Goal: Task Accomplishment & Management: Use online tool/utility

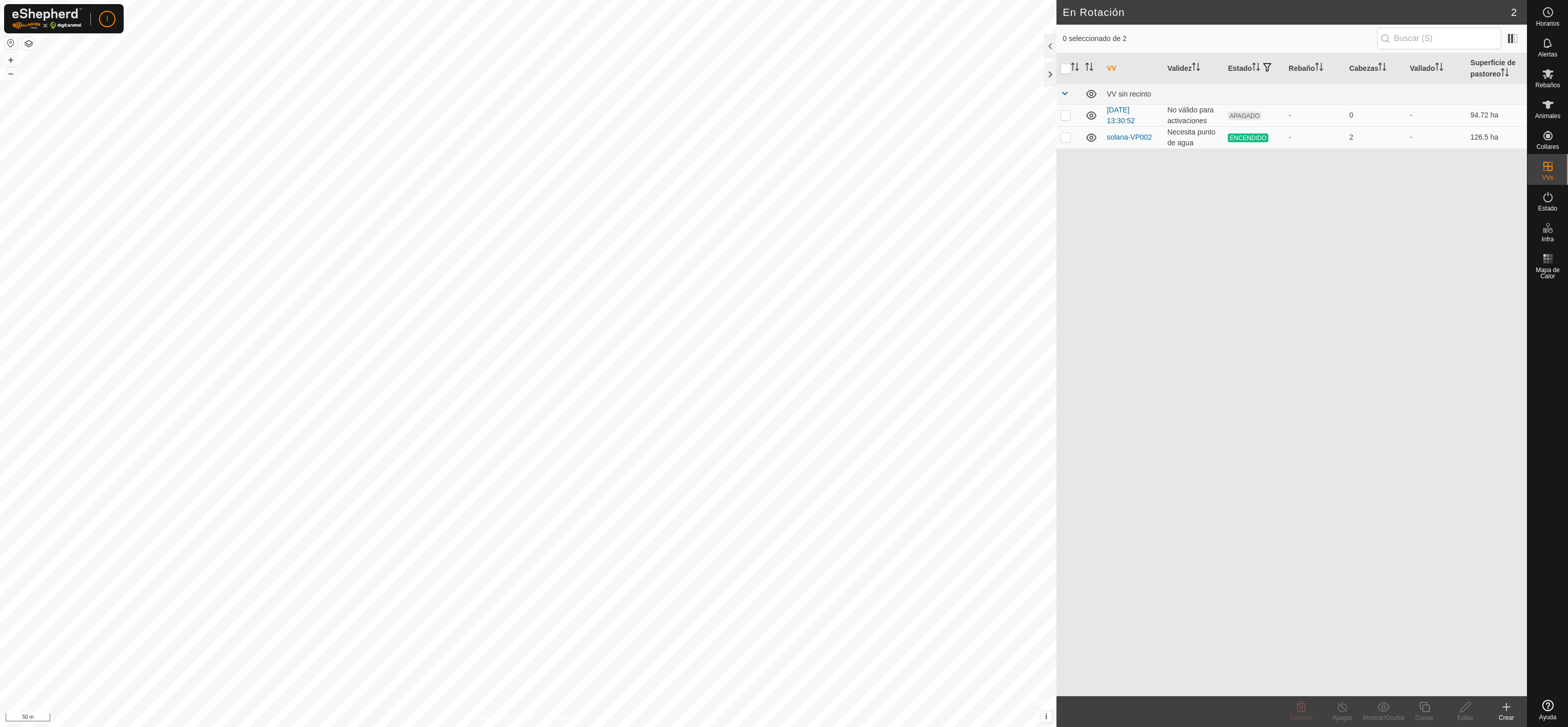
click at [633, 726] on html "I Horarios Alertas Rebaños Animales Collares VVs Estado Infra Mapa de Calor Ayu…" at bounding box center [784, 363] width 1568 height 727
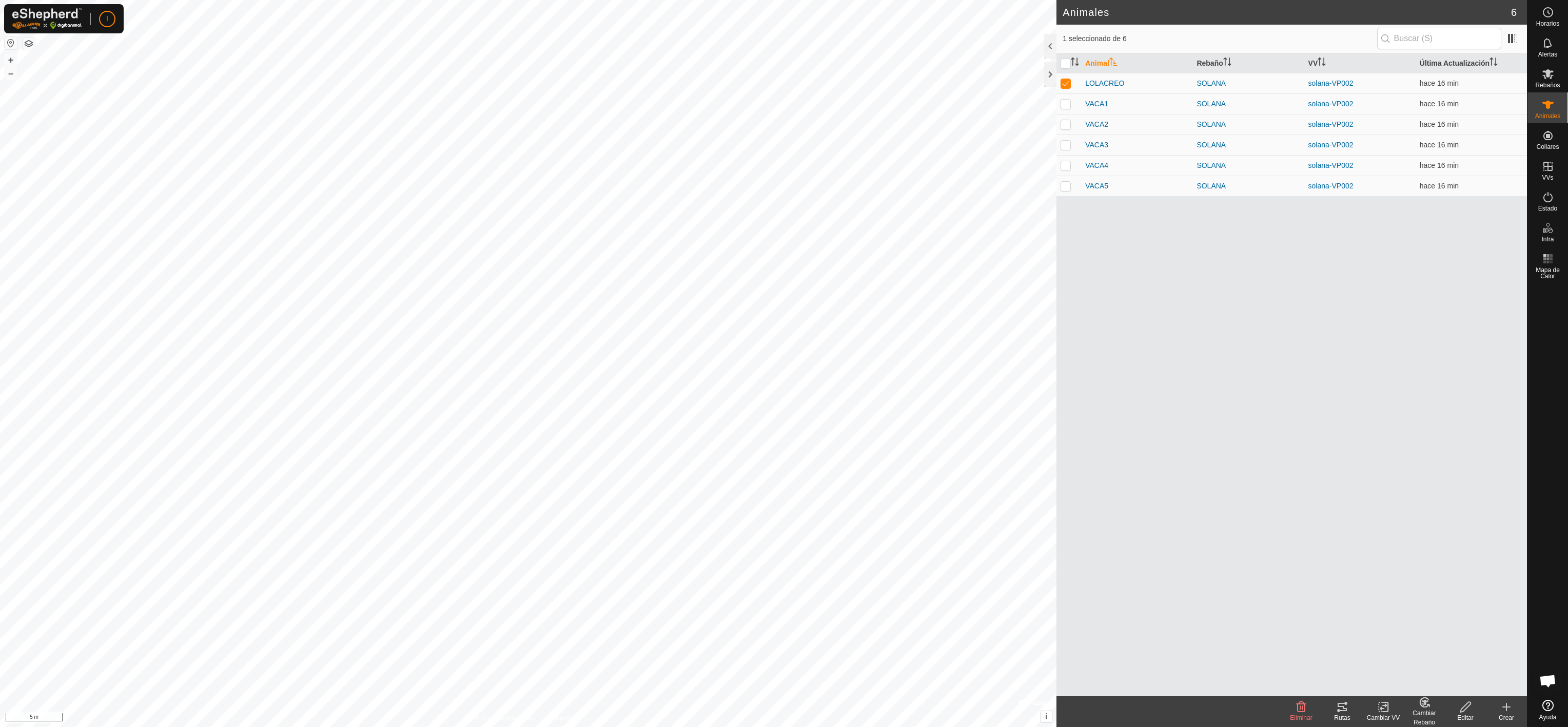
click at [841, 0] on html "I Horarios Alertas Rebaños Animales Collares VVs Estado Infra Mapa de Calor Ayu…" at bounding box center [784, 363] width 1568 height 727
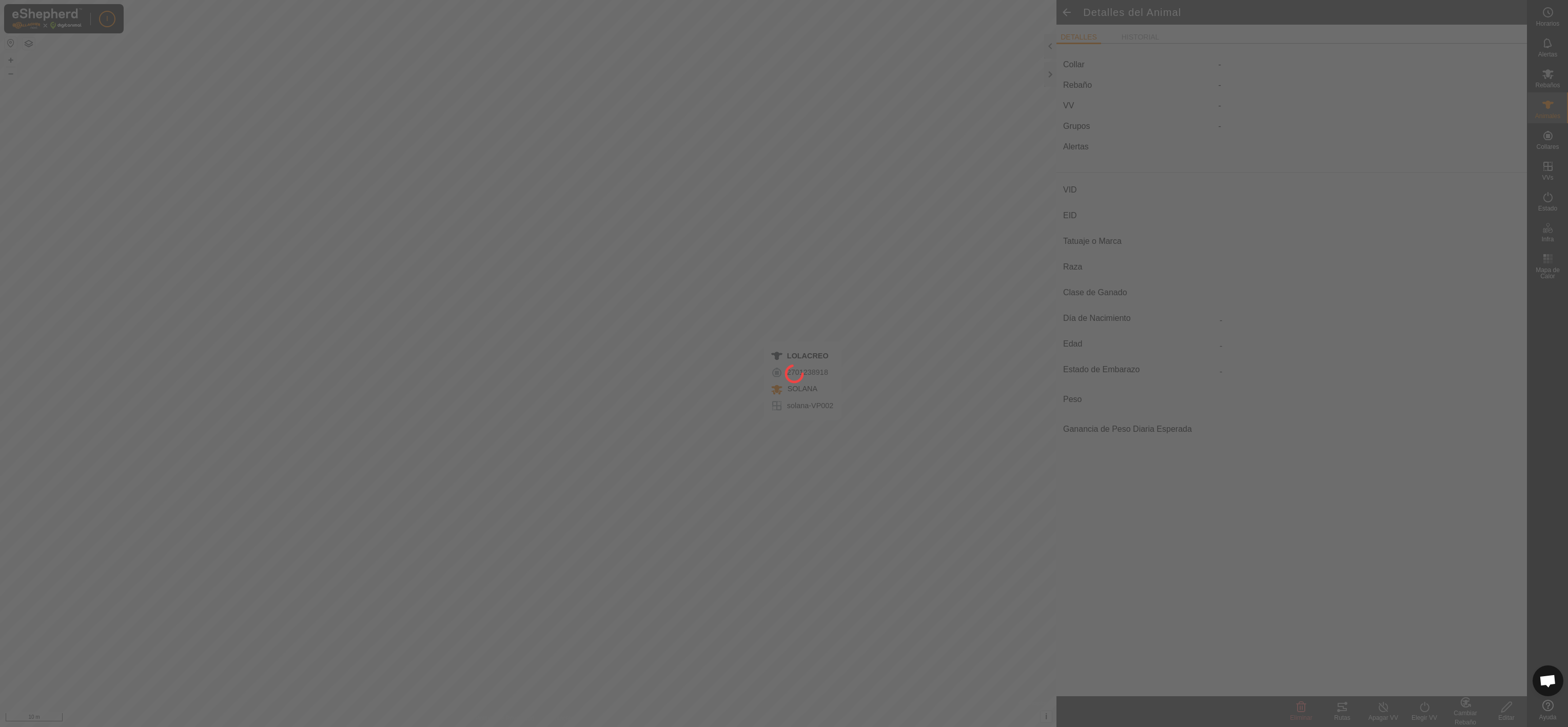
type input "LOLACREO"
type input "-"
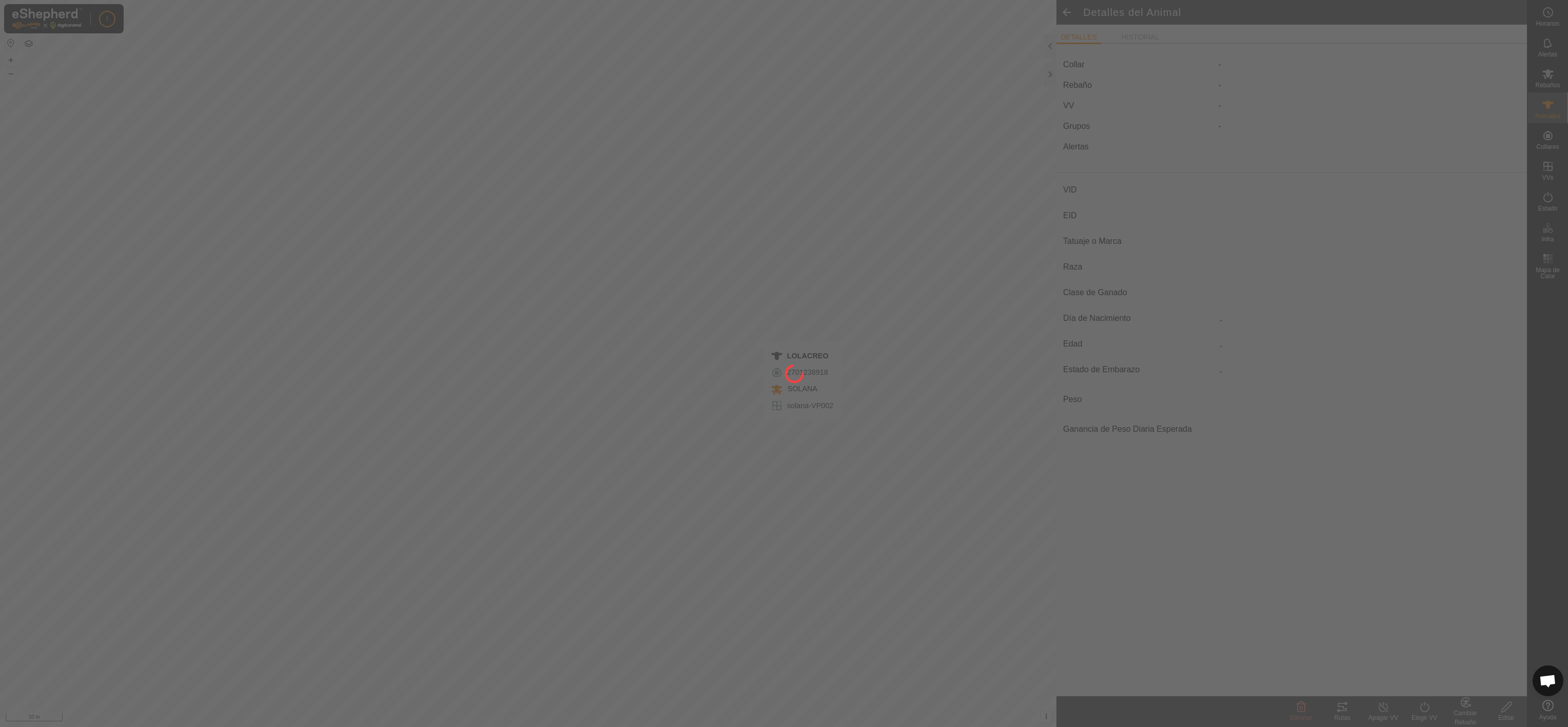
type input "0 kg"
type input "-"
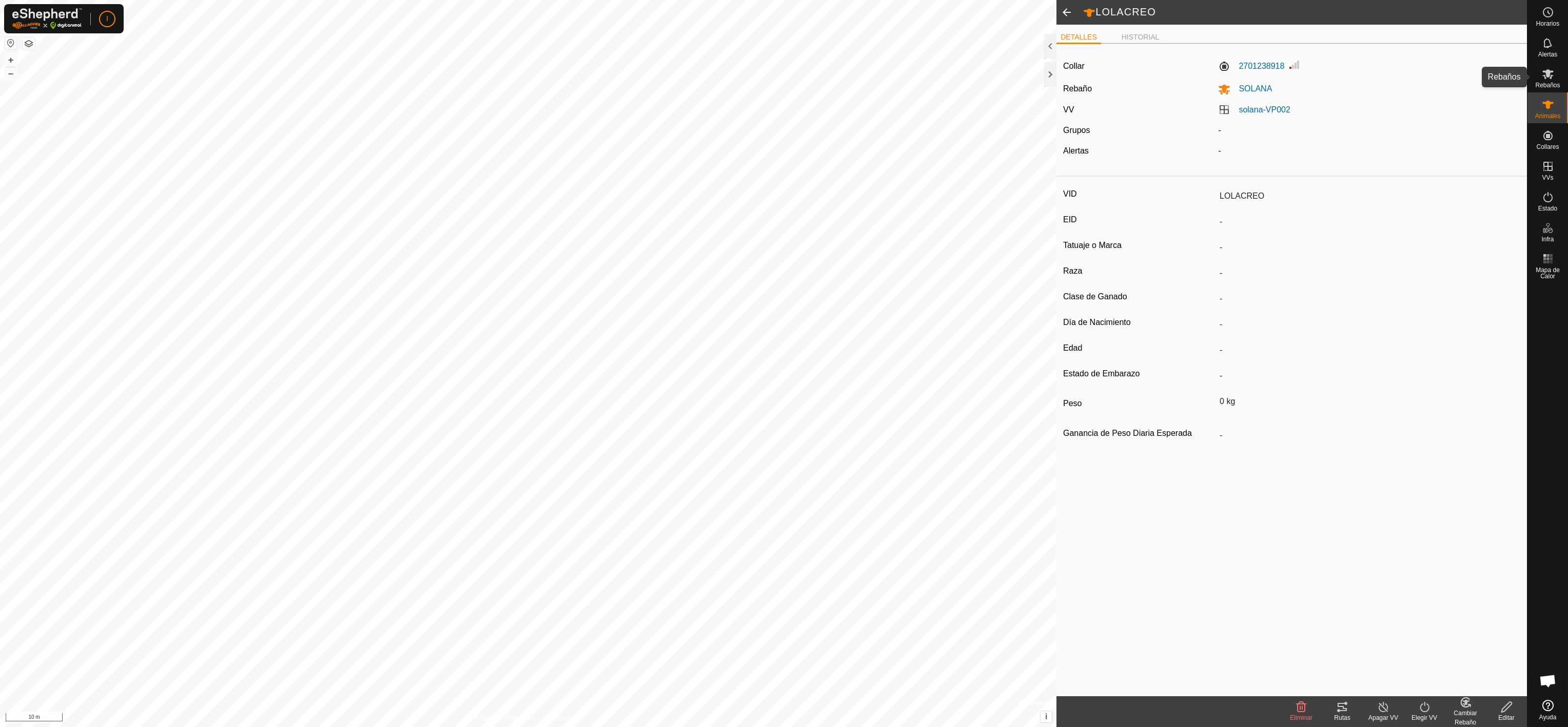
click at [1546, 76] on icon at bounding box center [1548, 74] width 12 height 12
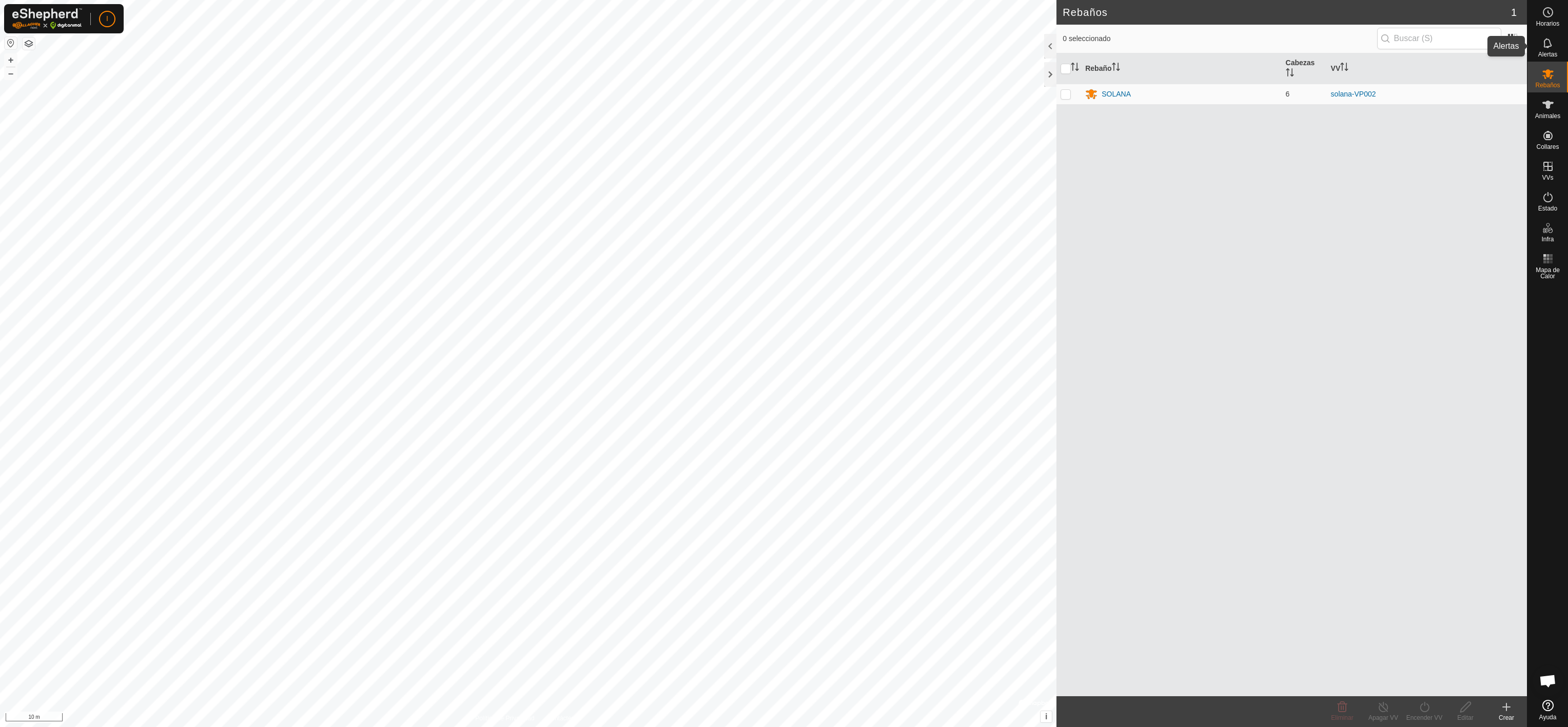
click at [1543, 46] on icon at bounding box center [1547, 43] width 8 height 9
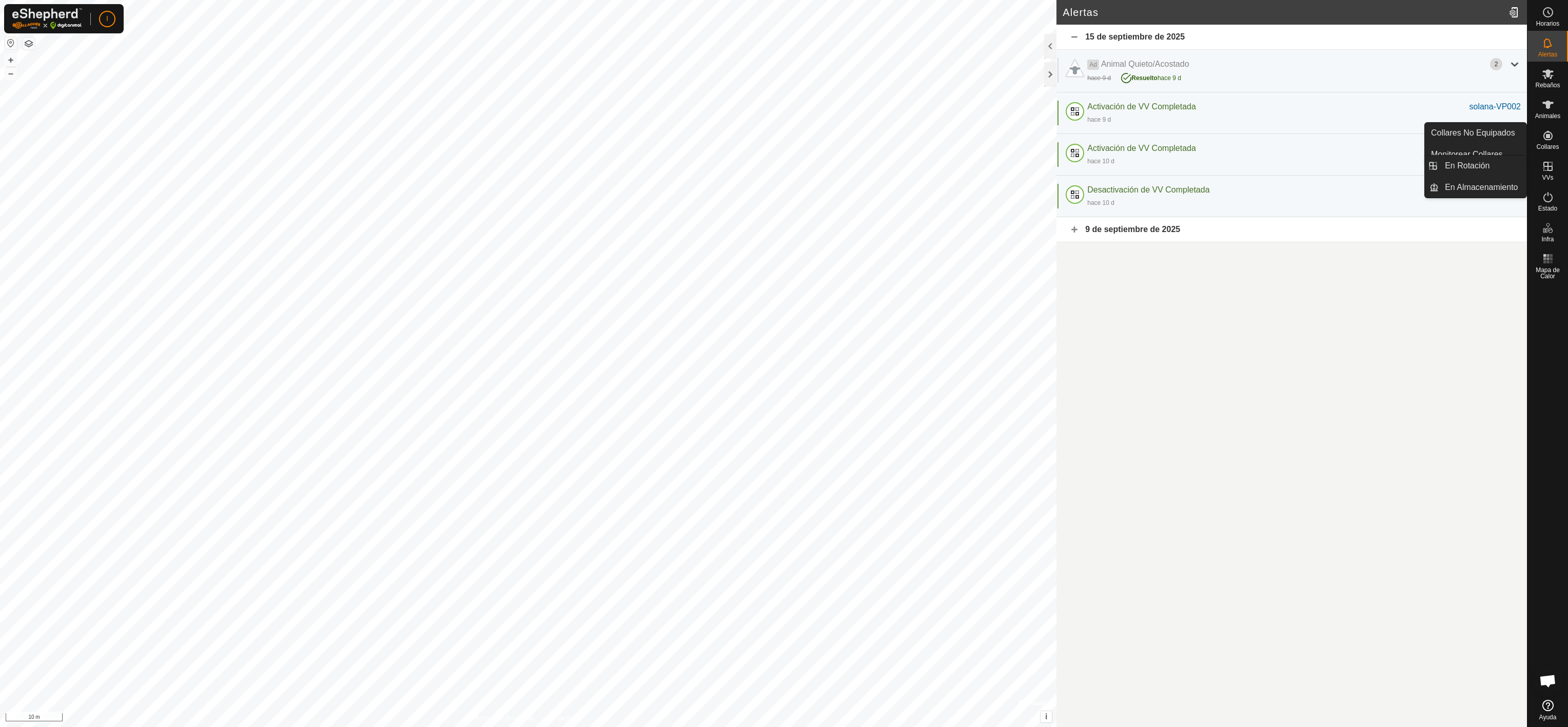
click at [1546, 170] on icon at bounding box center [1548, 166] width 9 height 9
click at [1499, 190] on link "En Almacenamiento" at bounding box center [1482, 187] width 87 height 20
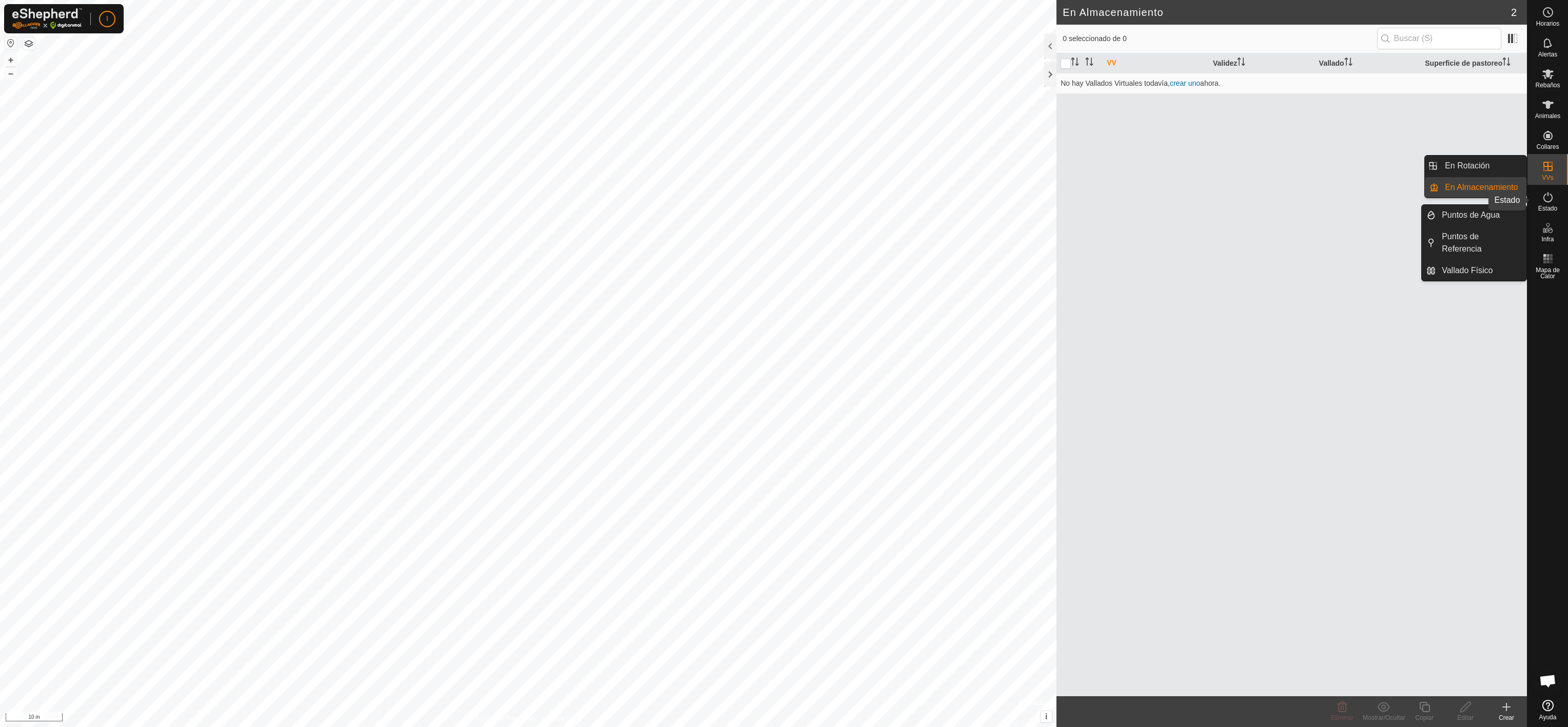
click at [1549, 195] on icon at bounding box center [1548, 197] width 12 height 12
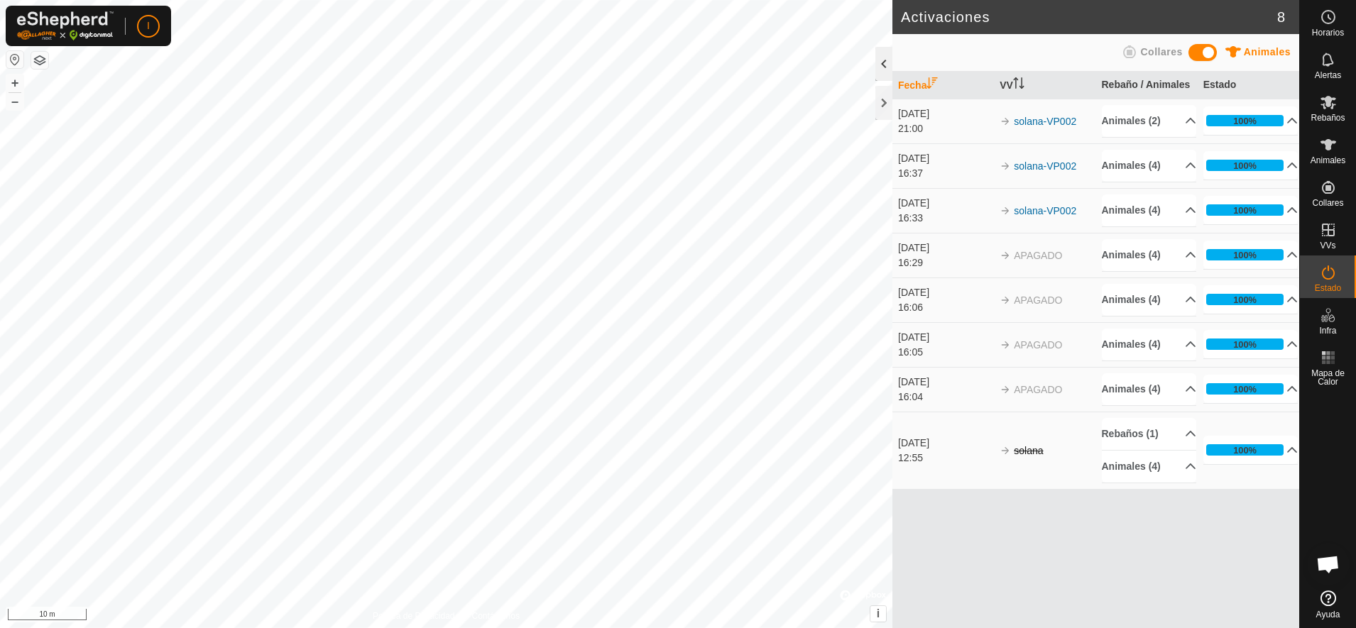
click at [881, 65] on div at bounding box center [883, 64] width 17 height 34
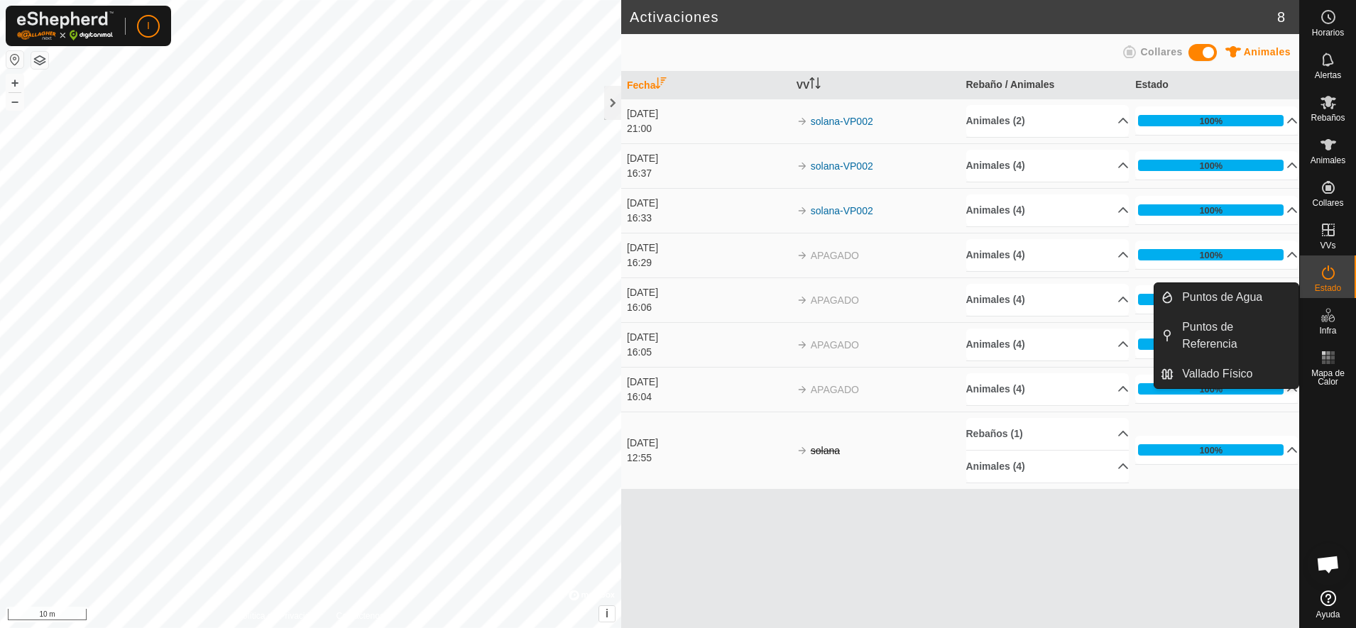
click at [1329, 314] on icon at bounding box center [1327, 315] width 17 height 17
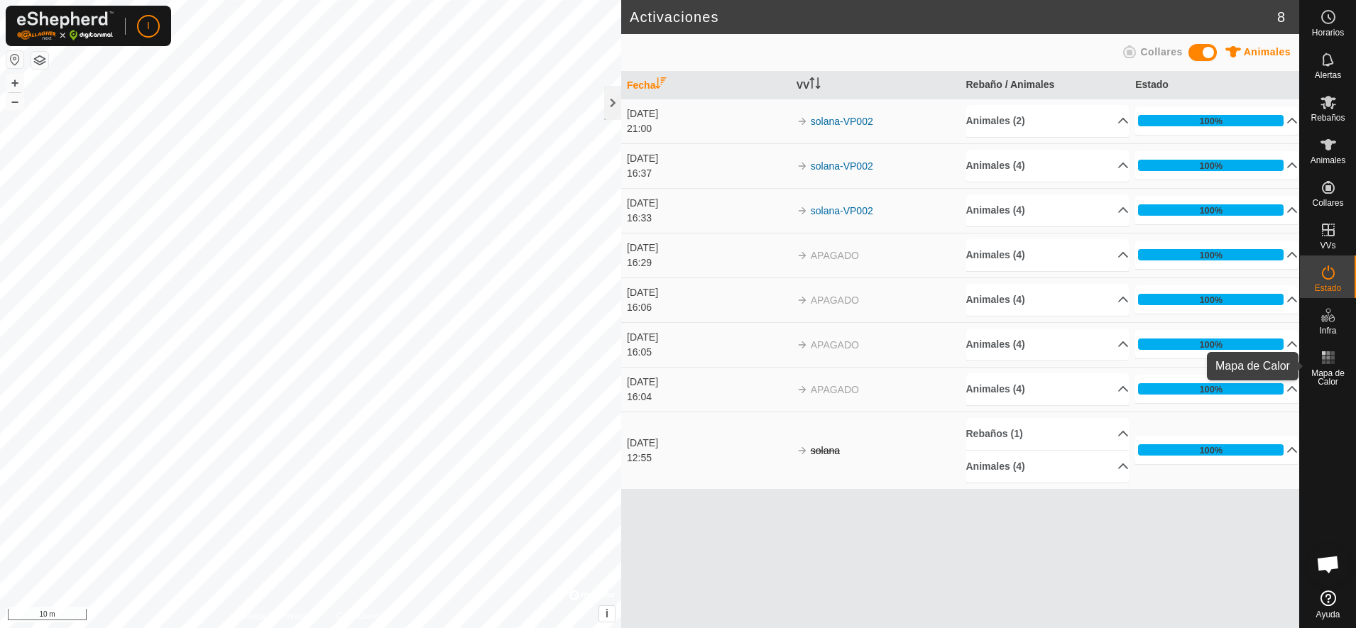
click at [1326, 362] on rect at bounding box center [1328, 363] width 4 height 4
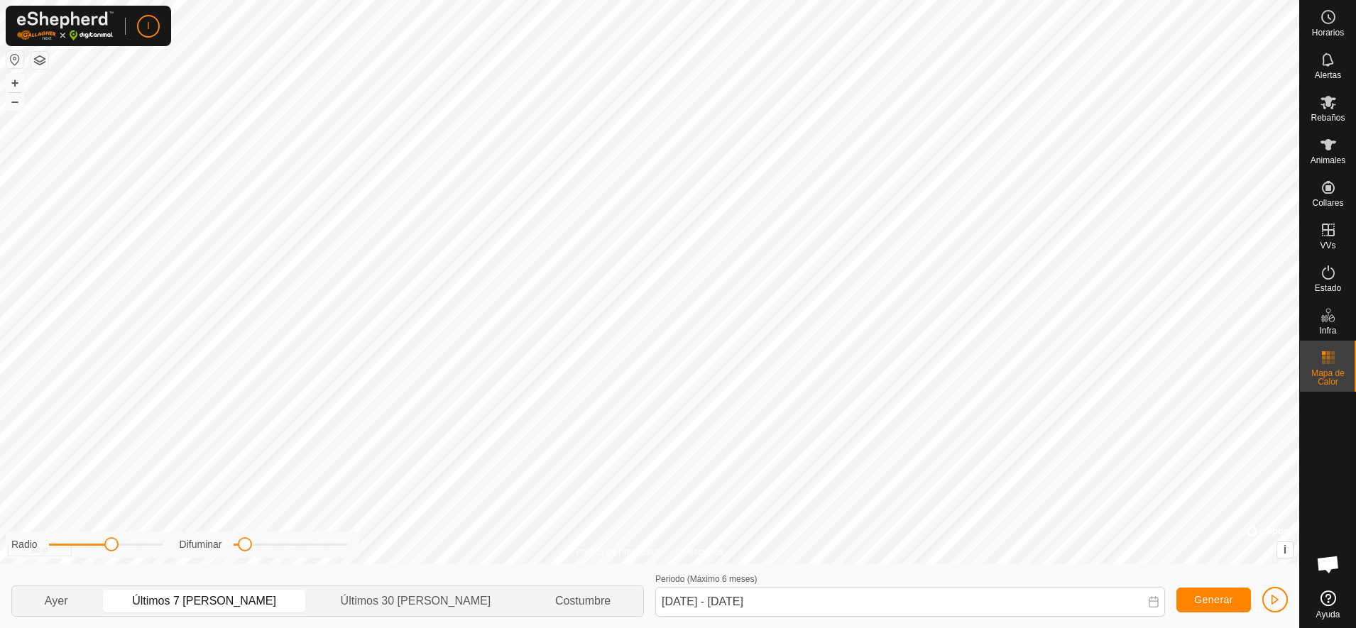
click at [229, 596] on p-togglebutton "Últimos 7 [PERSON_NAME]" at bounding box center [204, 601] width 208 height 30
drag, startPoint x: 244, startPoint y: 547, endPoint x: 274, endPoint y: 547, distance: 29.8
click at [274, 547] on span at bounding box center [270, 544] width 14 height 14
drag, startPoint x: 273, startPoint y: 547, endPoint x: 300, endPoint y: 547, distance: 27.0
click at [299, 547] on span at bounding box center [292, 544] width 14 height 14
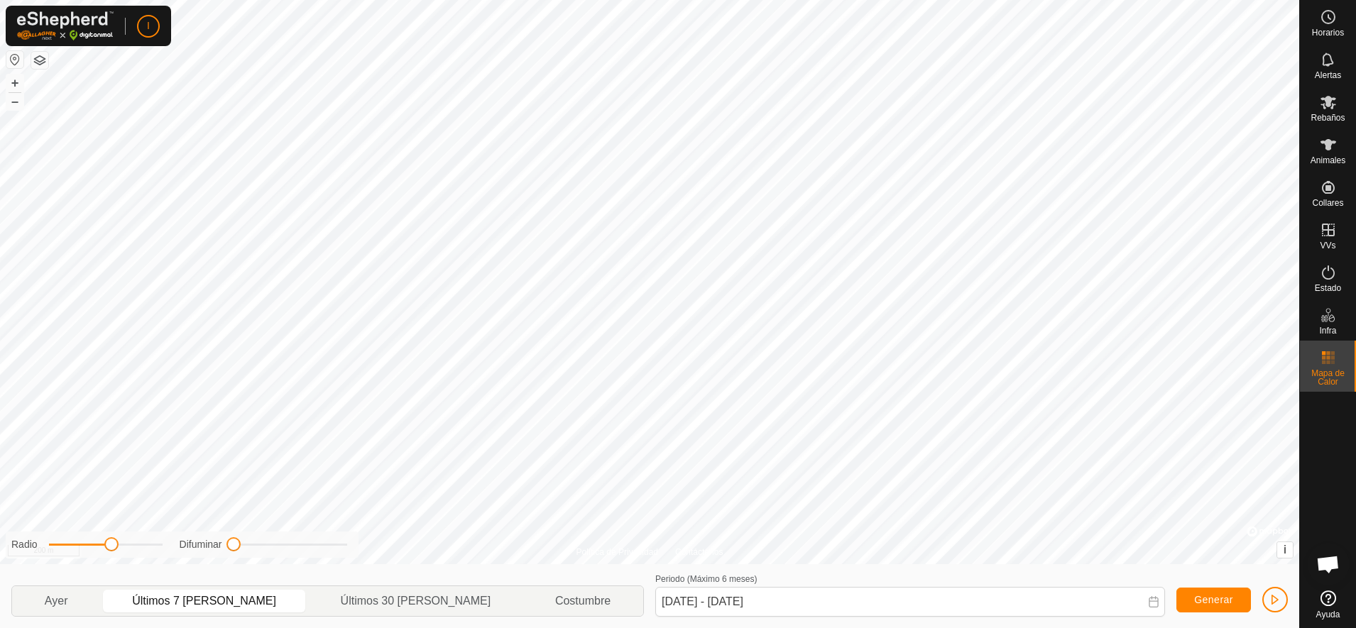
drag, startPoint x: 297, startPoint y: 547, endPoint x: 192, endPoint y: 539, distance: 105.3
click at [192, 539] on div "Difuminar" at bounding box center [263, 544] width 167 height 15
drag, startPoint x: 236, startPoint y: 546, endPoint x: 248, endPoint y: 547, distance: 11.4
click at [248, 547] on span at bounding box center [245, 544] width 14 height 14
drag, startPoint x: 111, startPoint y: 549, endPoint x: 111, endPoint y: 557, distance: 8.5
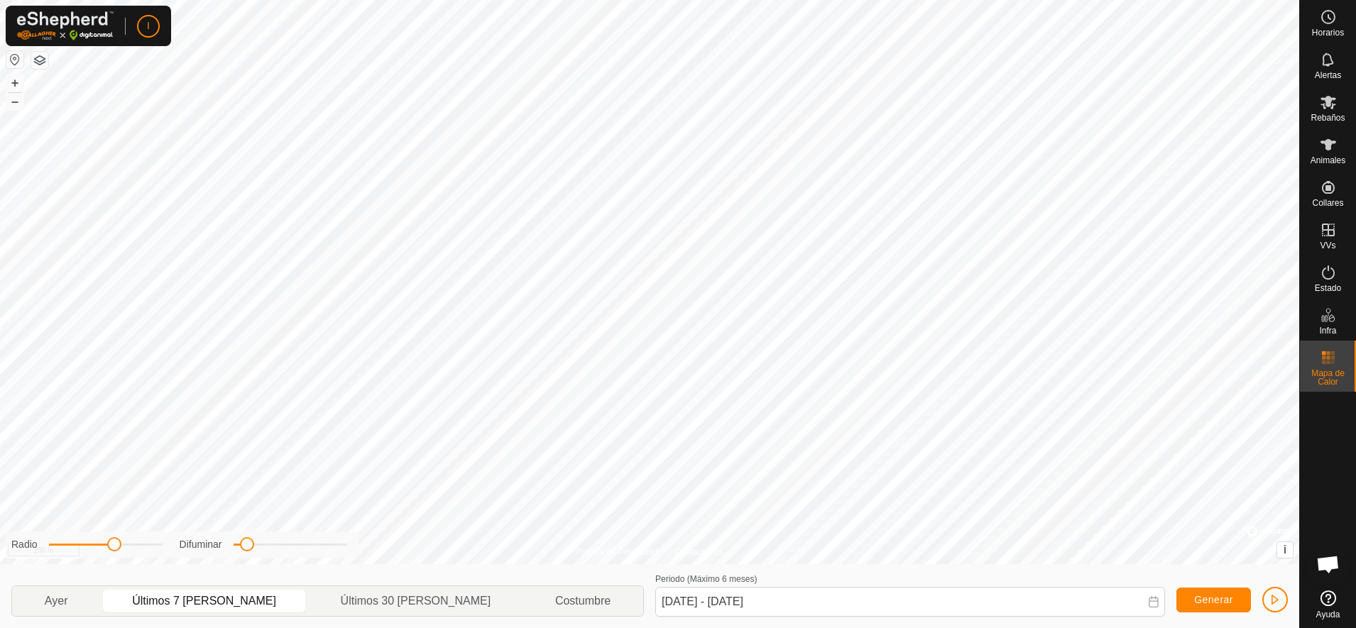
click at [111, 557] on div "Radio Difuminar" at bounding box center [182, 545] width 353 height 26
click at [72, 600] on p-togglebutton "Ayer" at bounding box center [56, 601] width 88 height 30
type input "[DATE] - [DATE]"
click at [1325, 155] on es-animals-svg-icon at bounding box center [1328, 144] width 26 height 23
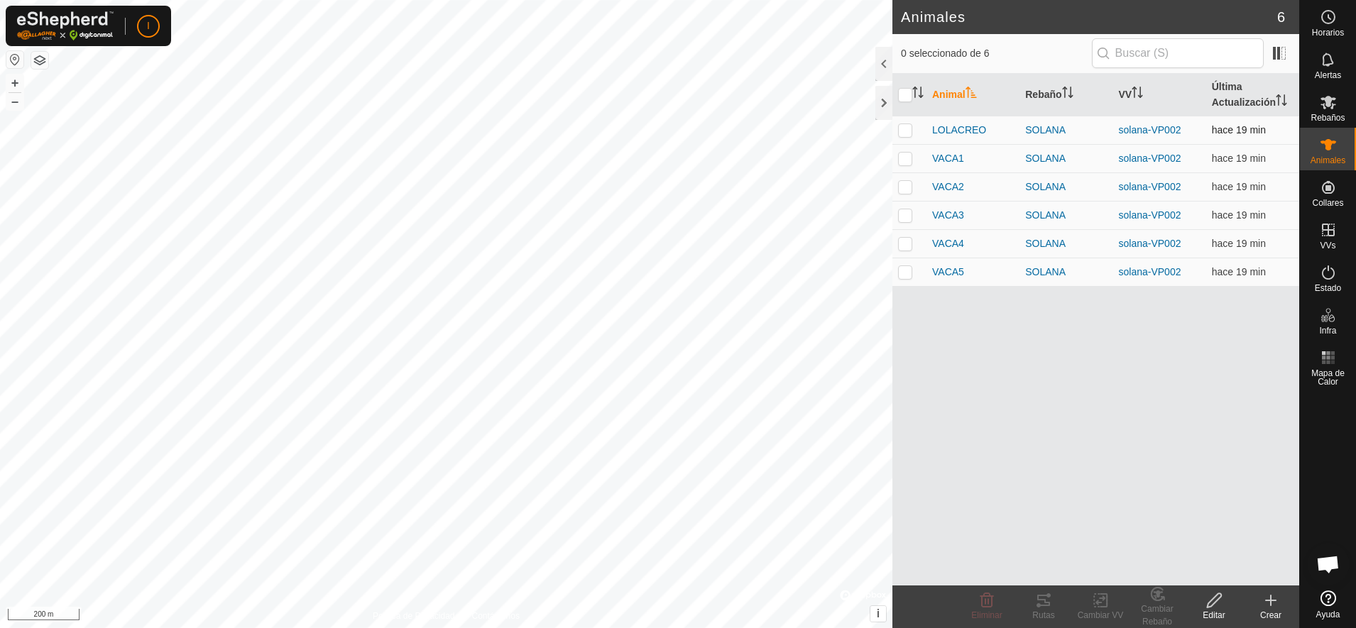
click at [898, 132] on p-checkbox at bounding box center [905, 129] width 14 height 11
checkbox input "true"
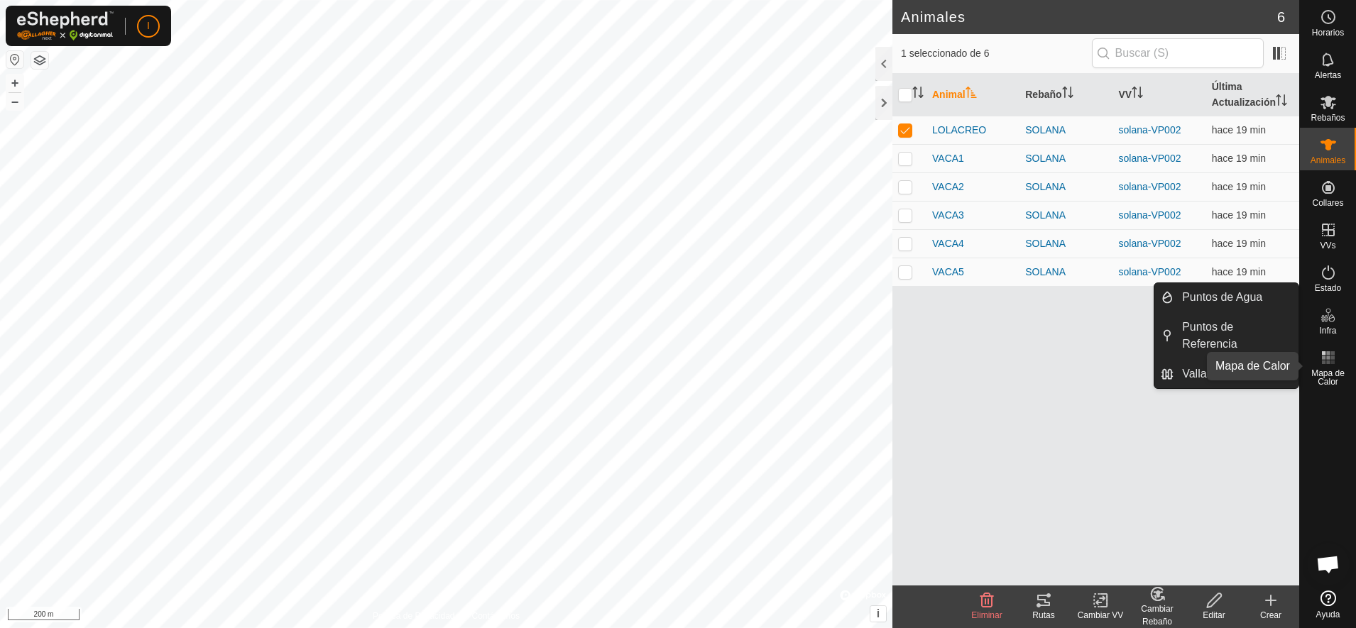
click at [1329, 361] on rect at bounding box center [1328, 363] width 4 height 4
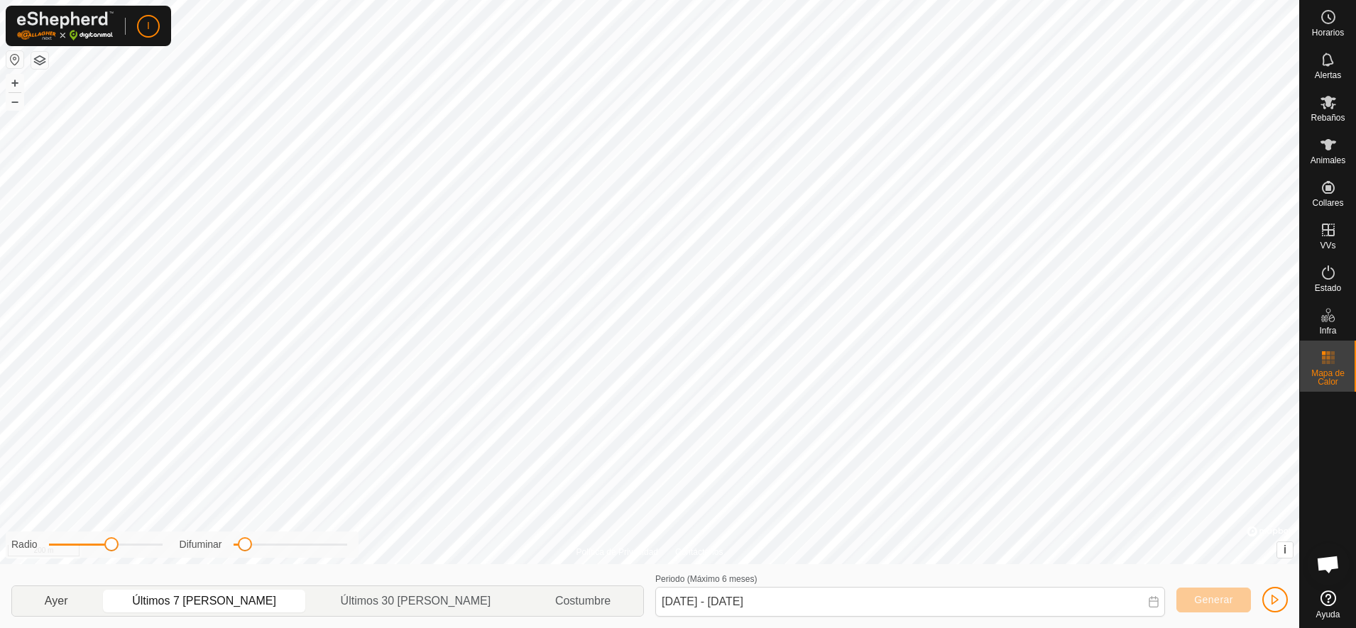
click at [76, 603] on p-togglebutton "Ayer" at bounding box center [56, 601] width 88 height 30
click at [227, 598] on p-togglebutton "Últimos 7 [PERSON_NAME]" at bounding box center [204, 601] width 208 height 30
click at [75, 600] on p-togglebutton "Ayer" at bounding box center [56, 601] width 88 height 30
type input "[DATE] - [DATE]"
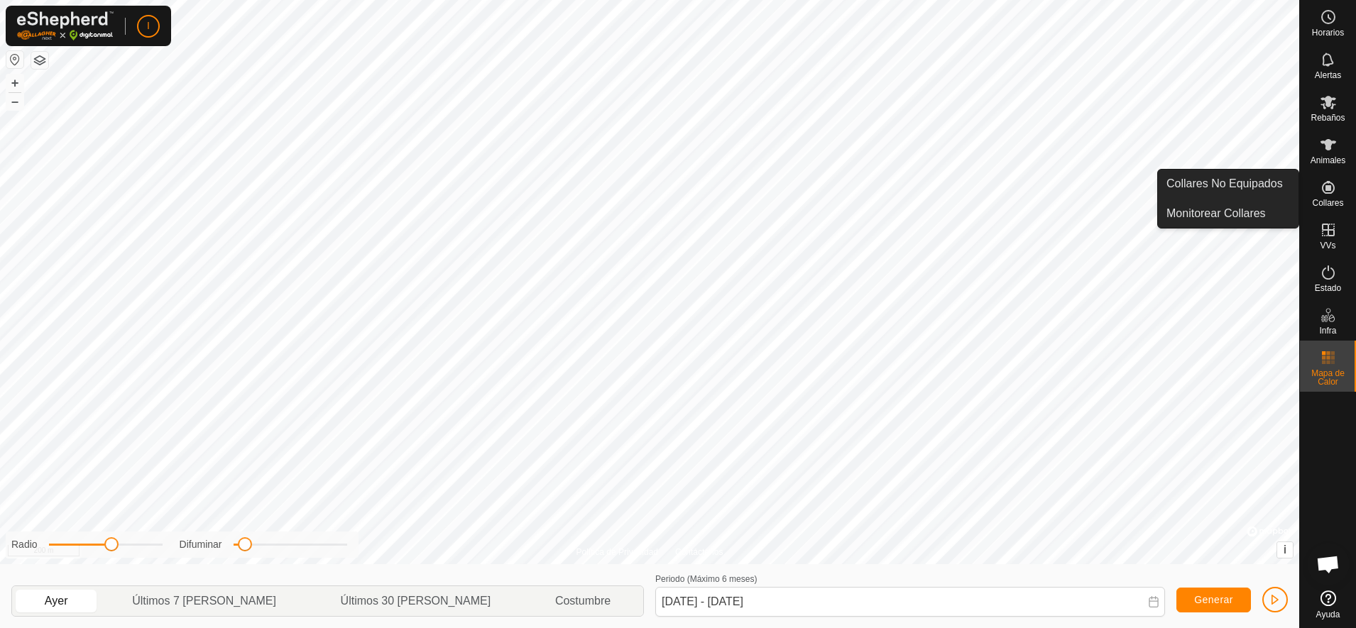
click at [1328, 187] on icon at bounding box center [1327, 187] width 13 height 13
click at [1243, 214] on link "Monitorear Collares" at bounding box center [1228, 213] width 141 height 28
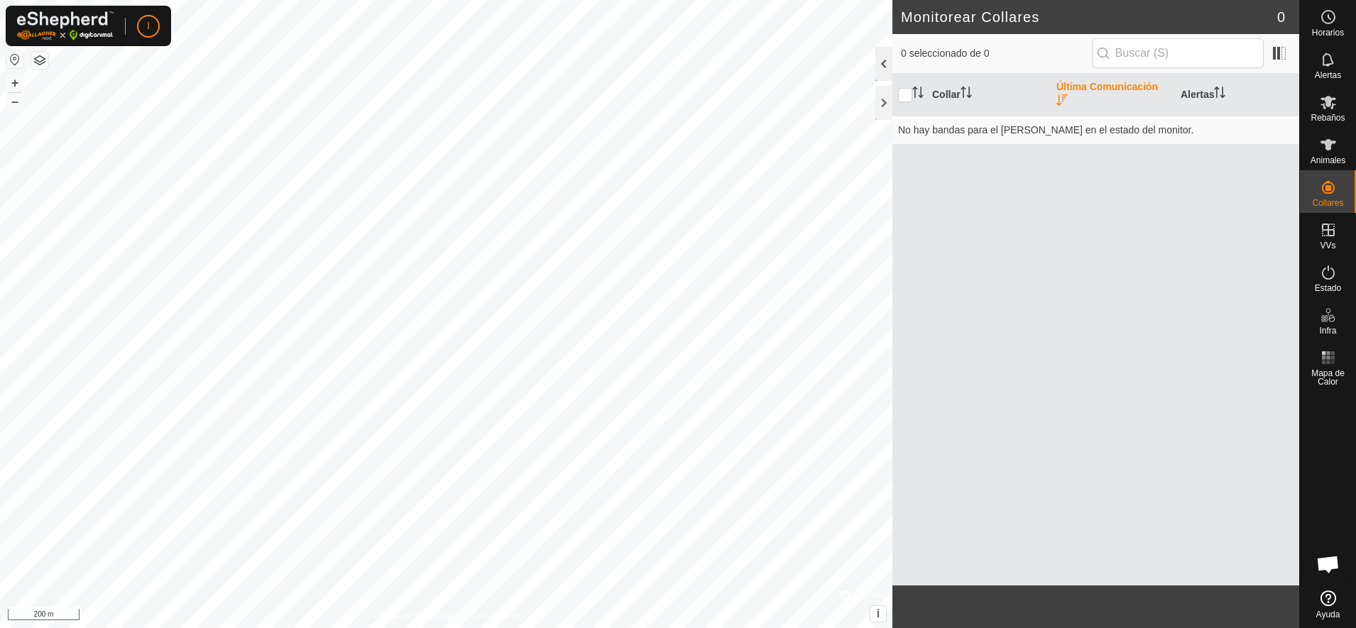
click at [882, 57] on div at bounding box center [883, 64] width 17 height 34
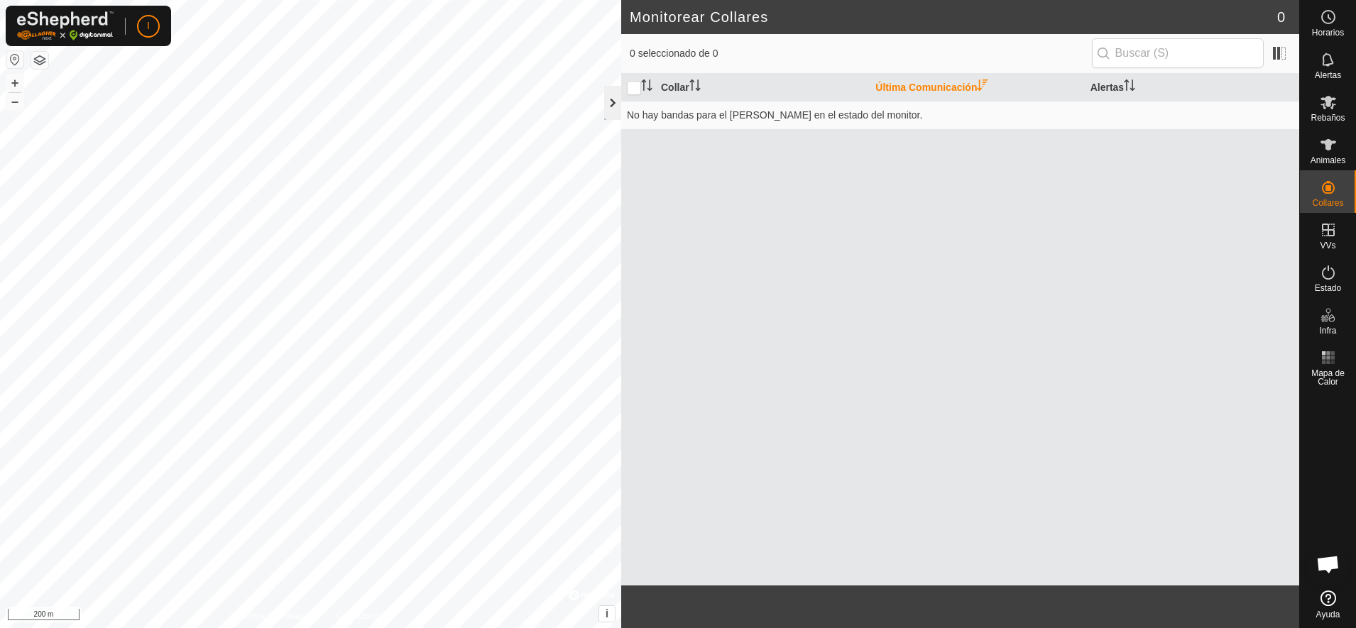
click at [608, 106] on div at bounding box center [612, 103] width 17 height 34
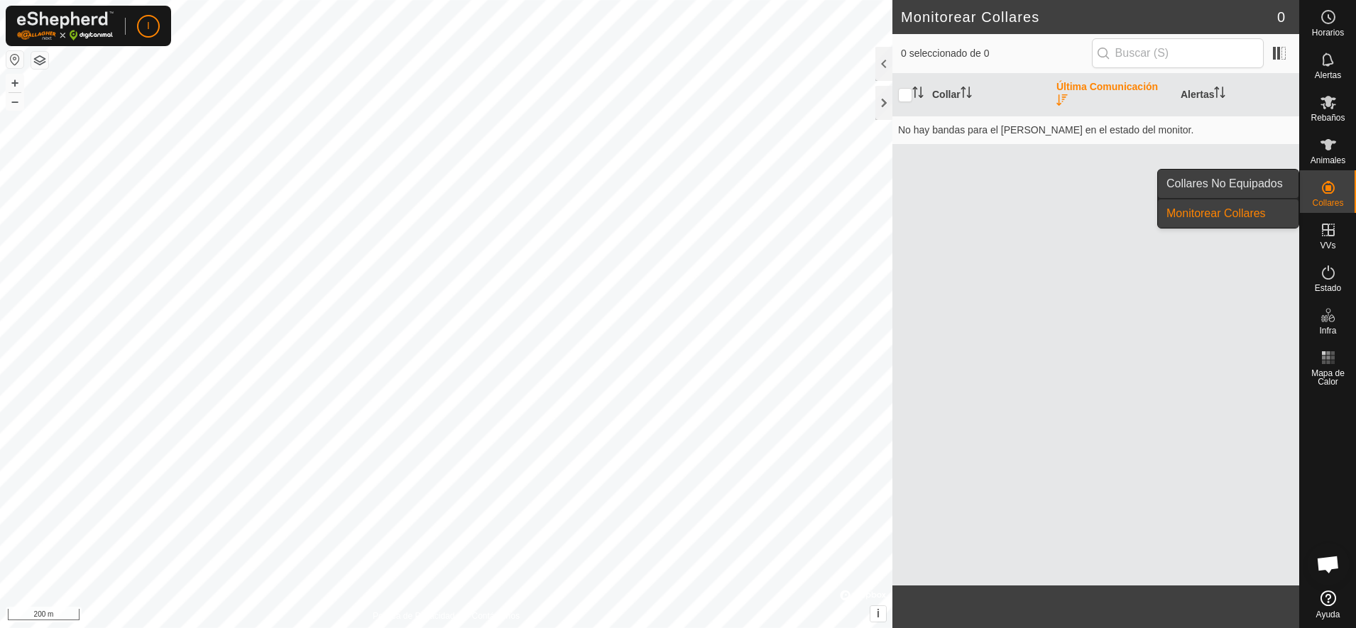
click at [1258, 184] on link "Collares No Equipados" at bounding box center [1228, 184] width 141 height 28
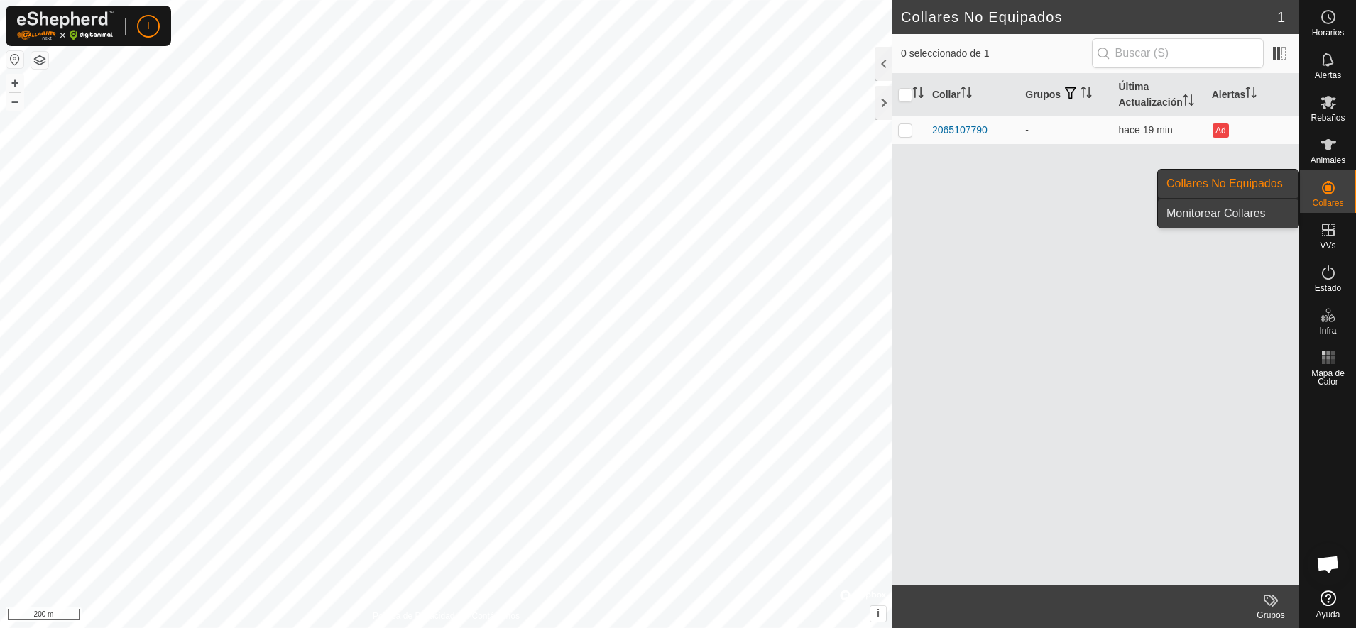
click at [1253, 211] on link "Monitorear Collares" at bounding box center [1228, 213] width 141 height 28
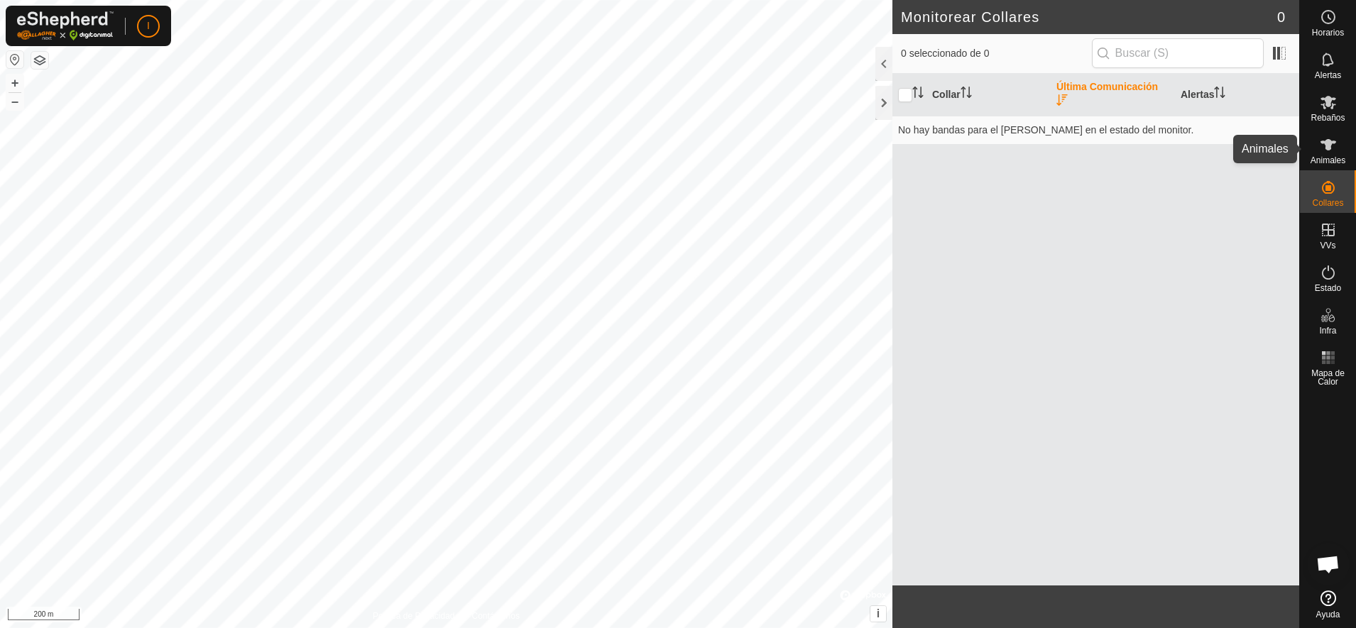
click at [1328, 144] on icon at bounding box center [1328, 144] width 16 height 11
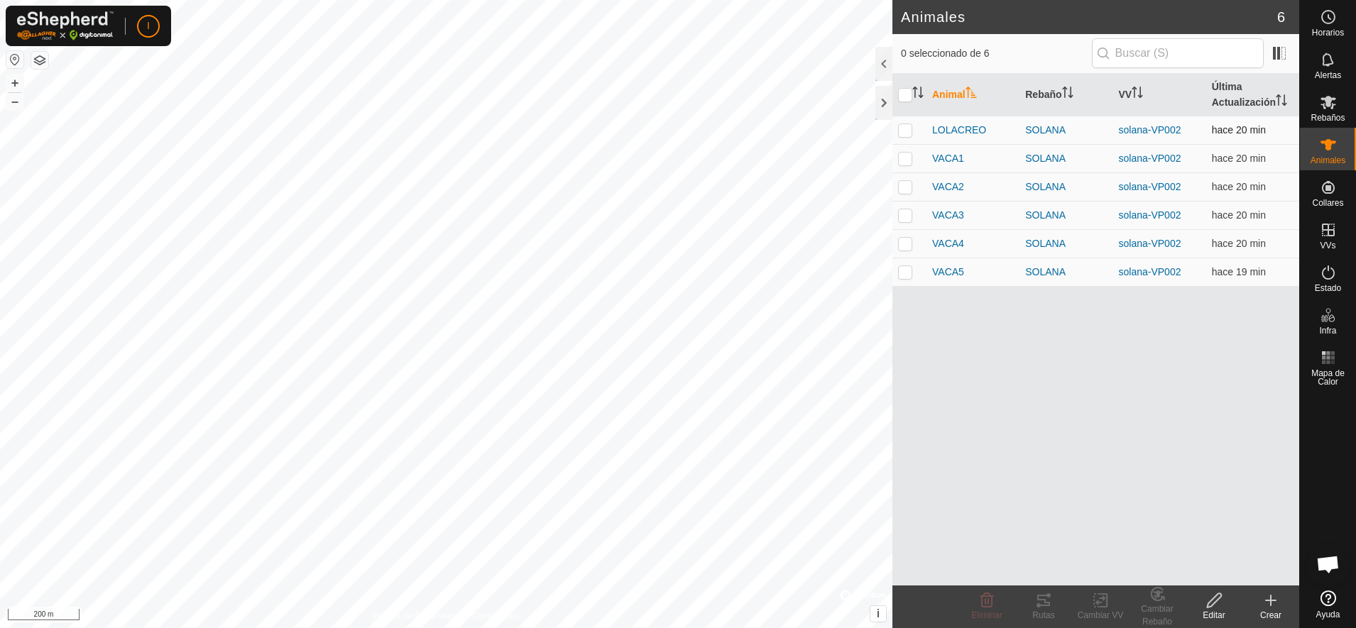
click at [904, 131] on p-checkbox at bounding box center [905, 129] width 14 height 11
checkbox input "true"
click at [1041, 606] on icon at bounding box center [1043, 600] width 13 height 11
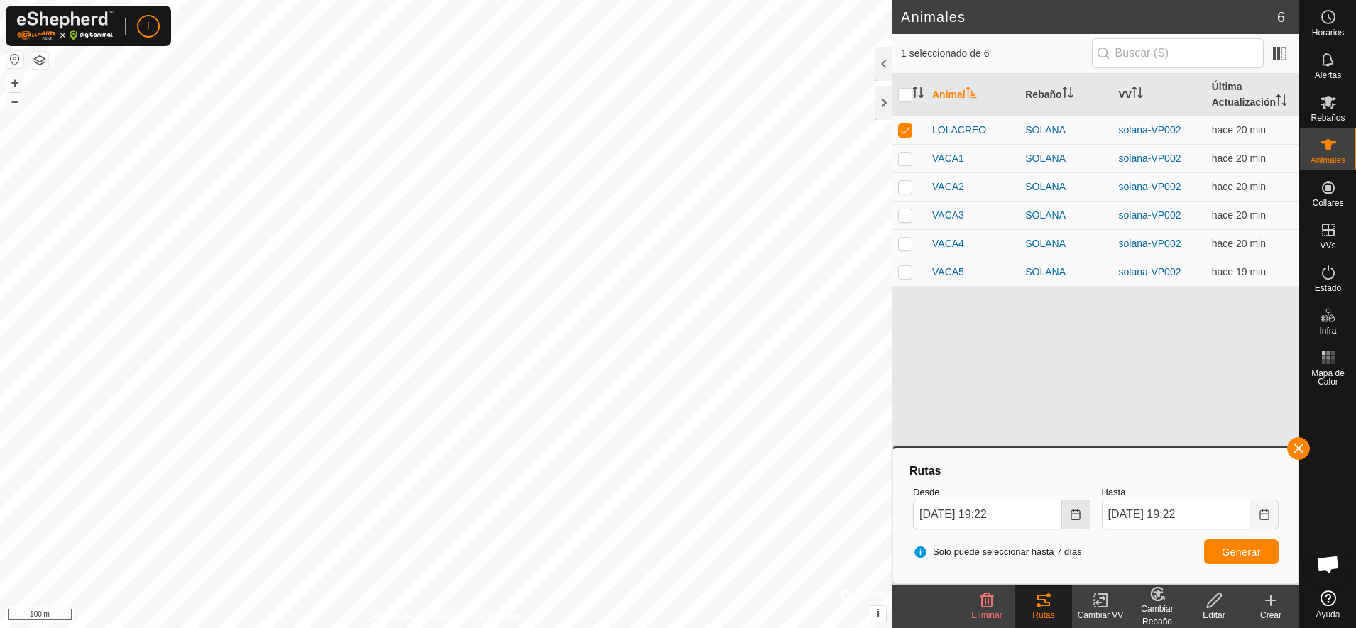
click at [1074, 512] on icon "Choose Date" at bounding box center [1075, 514] width 11 height 11
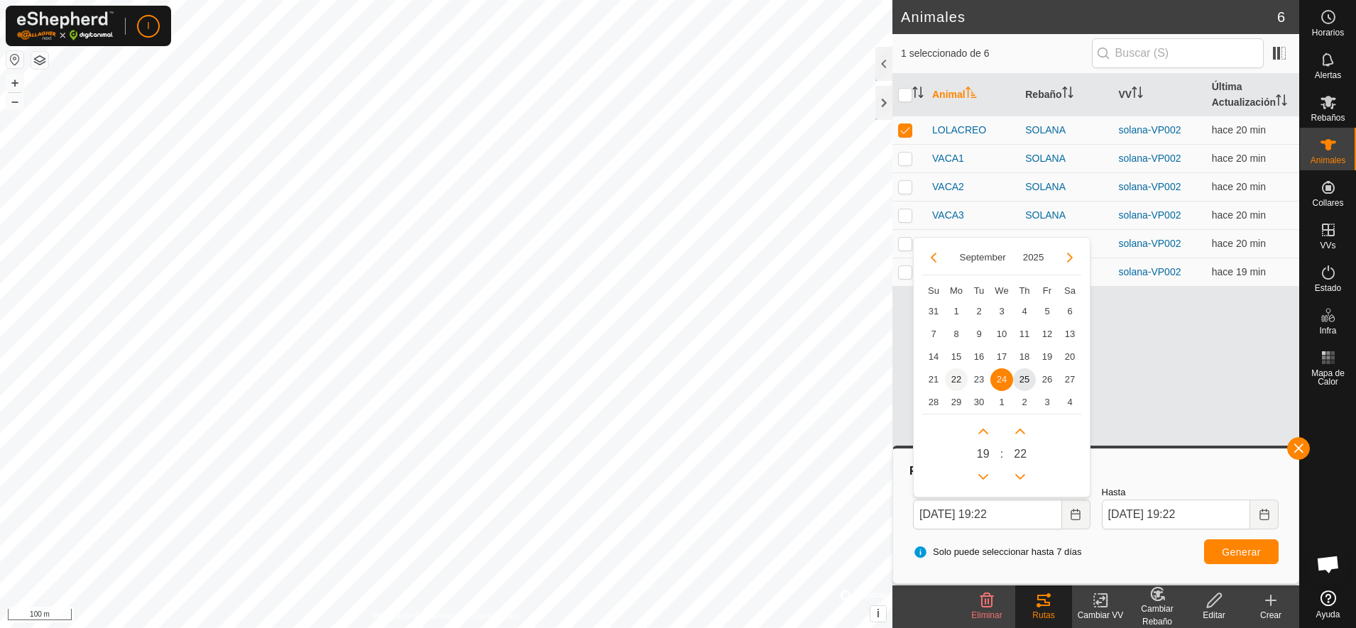
click at [950, 381] on span "22" at bounding box center [956, 379] width 23 height 23
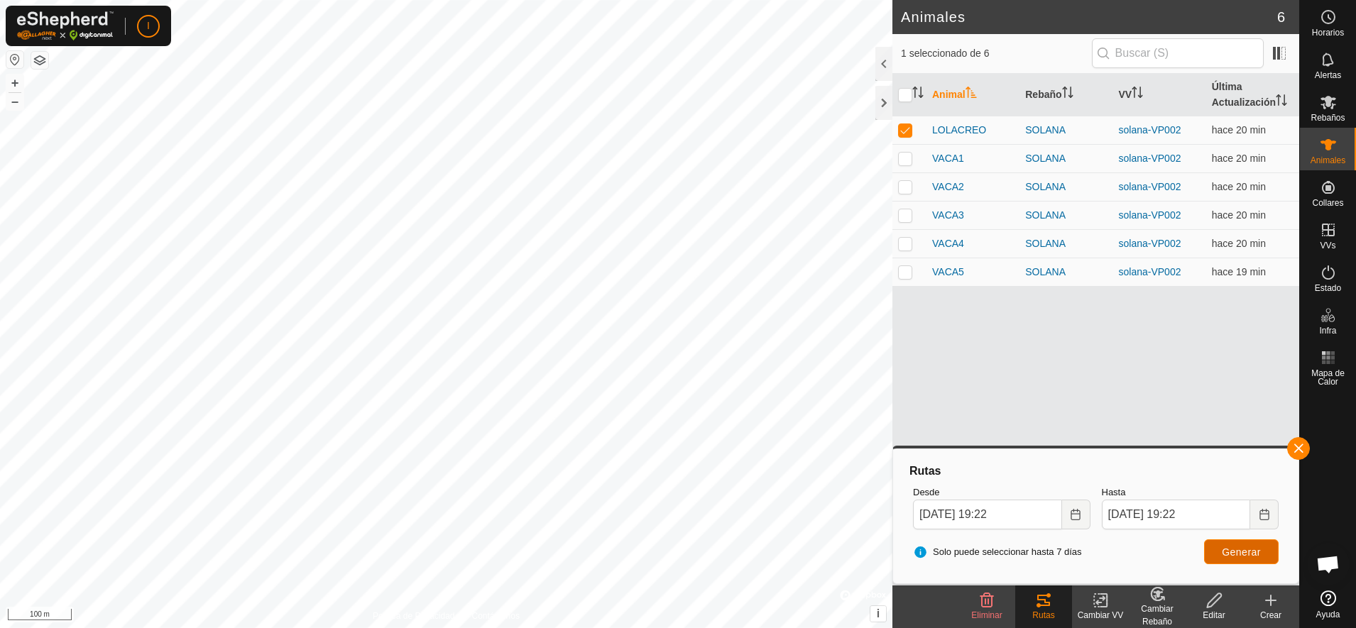
click at [1243, 551] on span "Generar" at bounding box center [1240, 551] width 39 height 11
click at [991, 515] on input "[DATE] 19:22" at bounding box center [987, 515] width 149 height 30
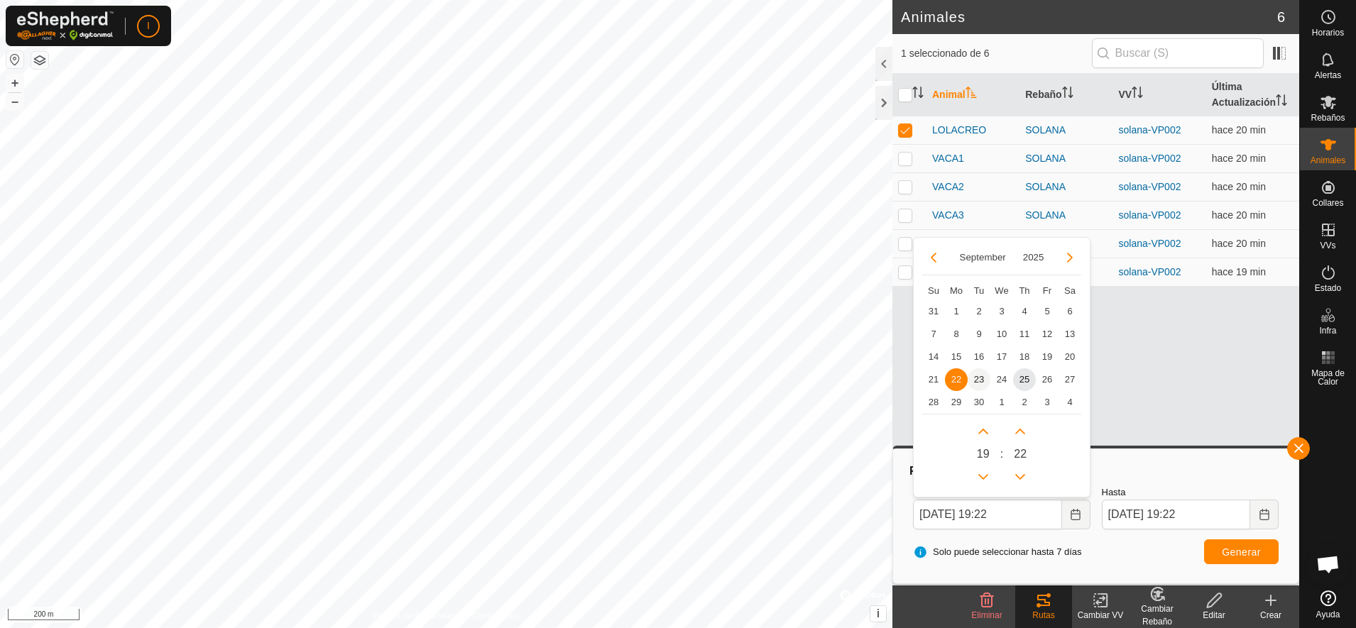
click at [977, 376] on span "23" at bounding box center [978, 379] width 23 height 23
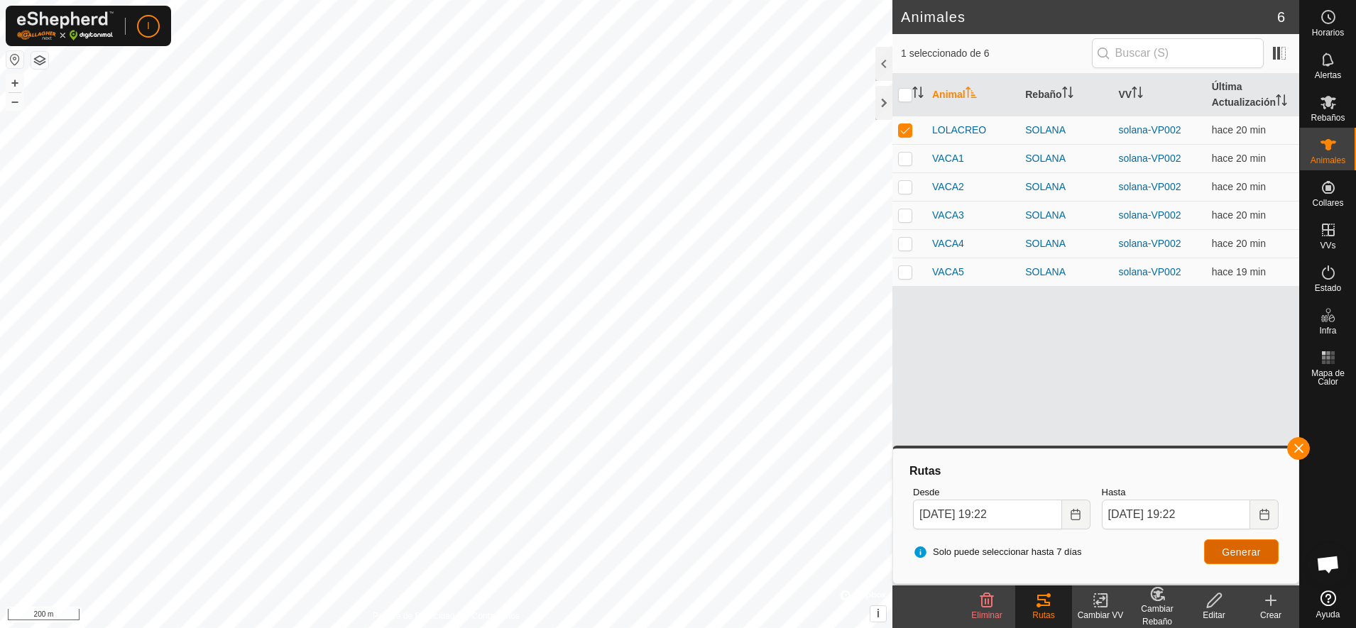
click at [1249, 553] on span "Generar" at bounding box center [1240, 551] width 39 height 11
click at [1032, 507] on input "[DATE] 19:22" at bounding box center [987, 515] width 149 height 30
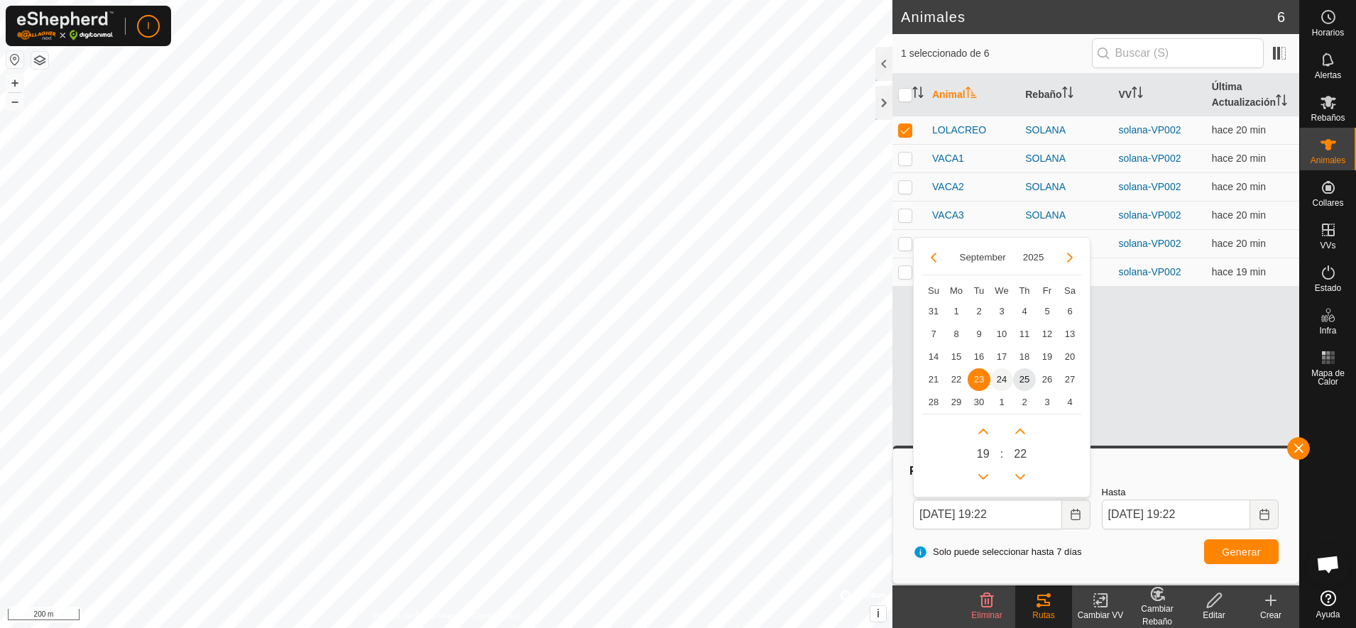
click at [1005, 378] on span "24" at bounding box center [1001, 379] width 23 height 23
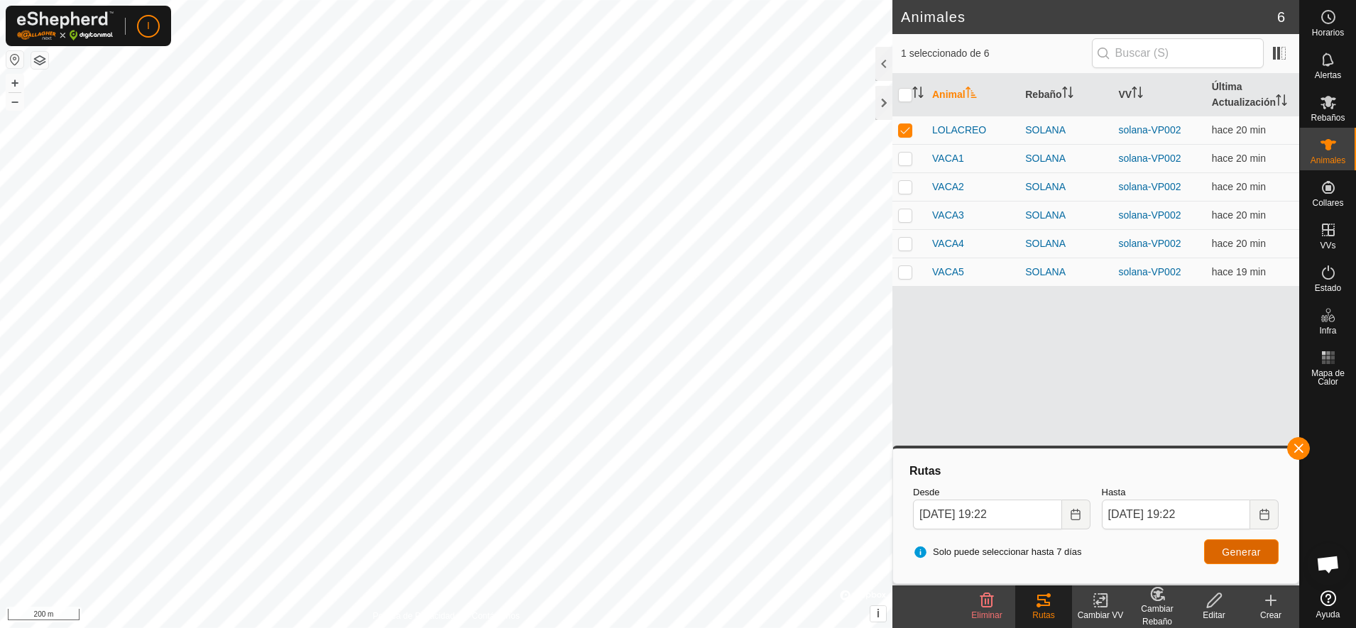
click at [1239, 551] on span "Generar" at bounding box center [1240, 551] width 39 height 11
click at [1043, 515] on input "[DATE] 19:22" at bounding box center [987, 515] width 149 height 30
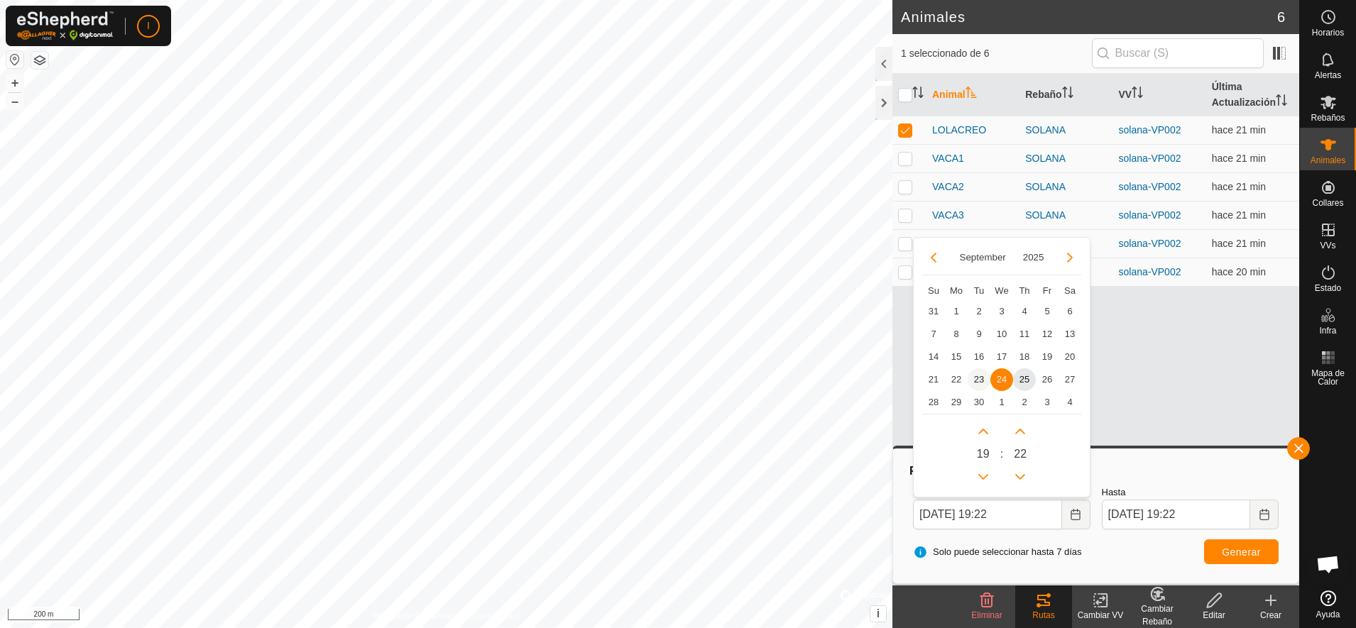
click at [981, 375] on span "23" at bounding box center [978, 379] width 23 height 23
type input "[DATE] 19:22"
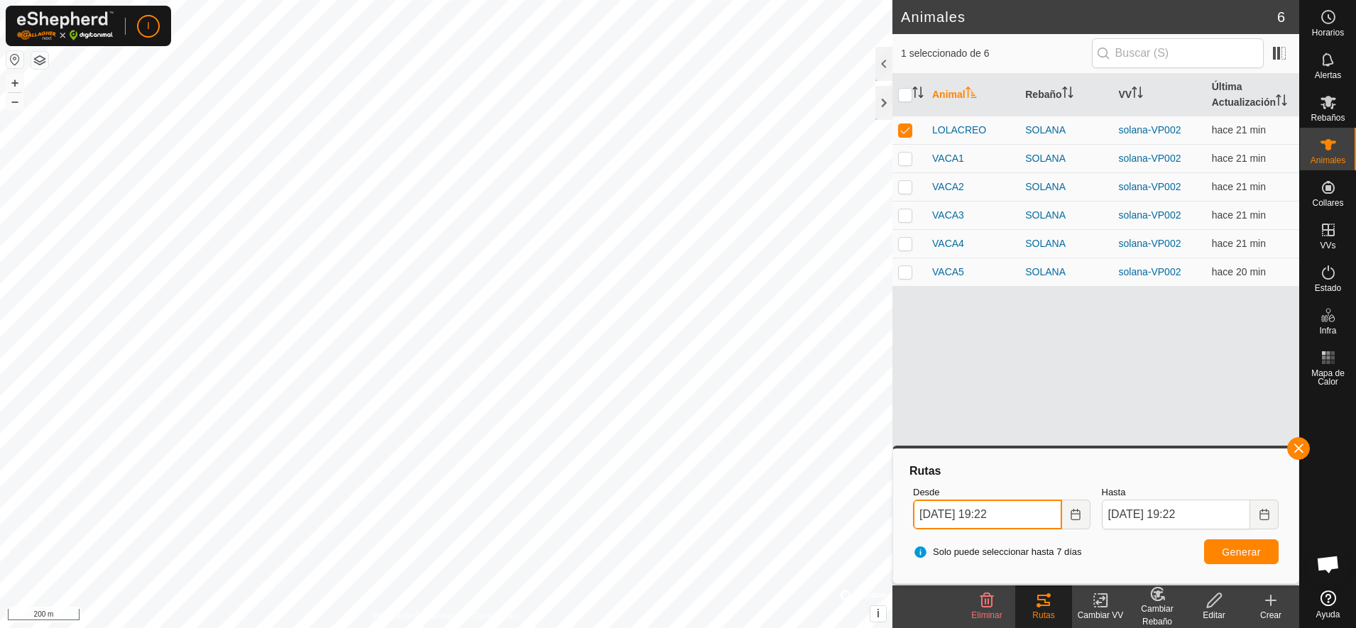
click at [1030, 506] on input "[DATE] 19:22" at bounding box center [987, 515] width 149 height 30
click at [1258, 546] on span "Generar" at bounding box center [1240, 551] width 39 height 11
click at [905, 155] on p-checkbox at bounding box center [905, 158] width 14 height 11
click at [1040, 606] on icon at bounding box center [1043, 600] width 13 height 11
click at [900, 160] on p-checkbox at bounding box center [905, 158] width 14 height 11
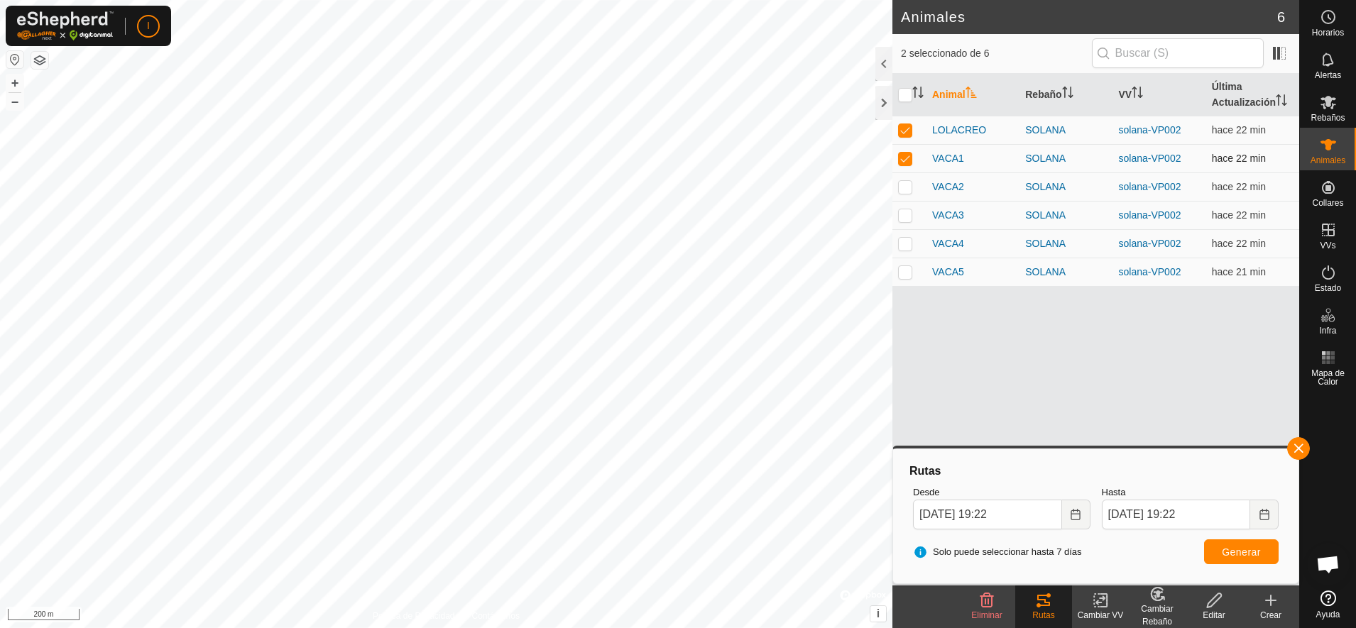
checkbox input "false"
click at [904, 130] on p-checkbox at bounding box center [905, 129] width 14 height 11
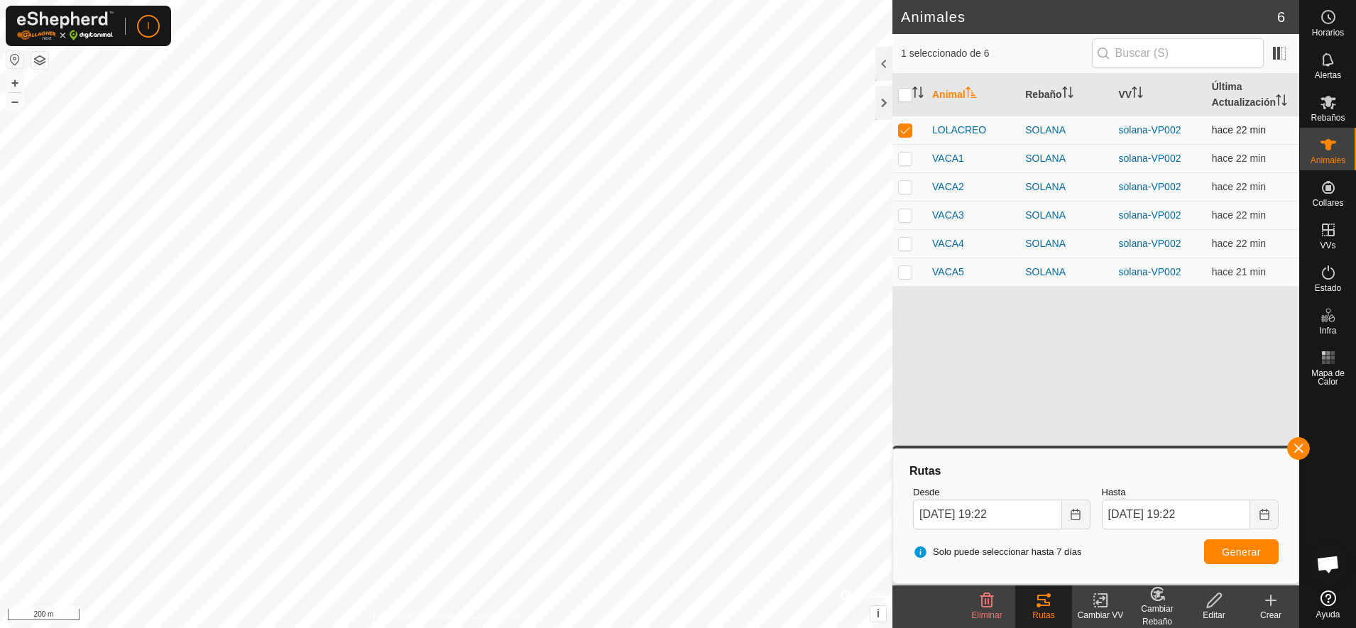
click at [904, 130] on p-checkbox at bounding box center [905, 129] width 14 height 11
checkbox input "false"
click at [902, 165] on td at bounding box center [909, 158] width 34 height 28
click at [1250, 551] on span "Generar" at bounding box center [1240, 551] width 39 height 11
click at [906, 156] on p-checkbox at bounding box center [905, 158] width 14 height 11
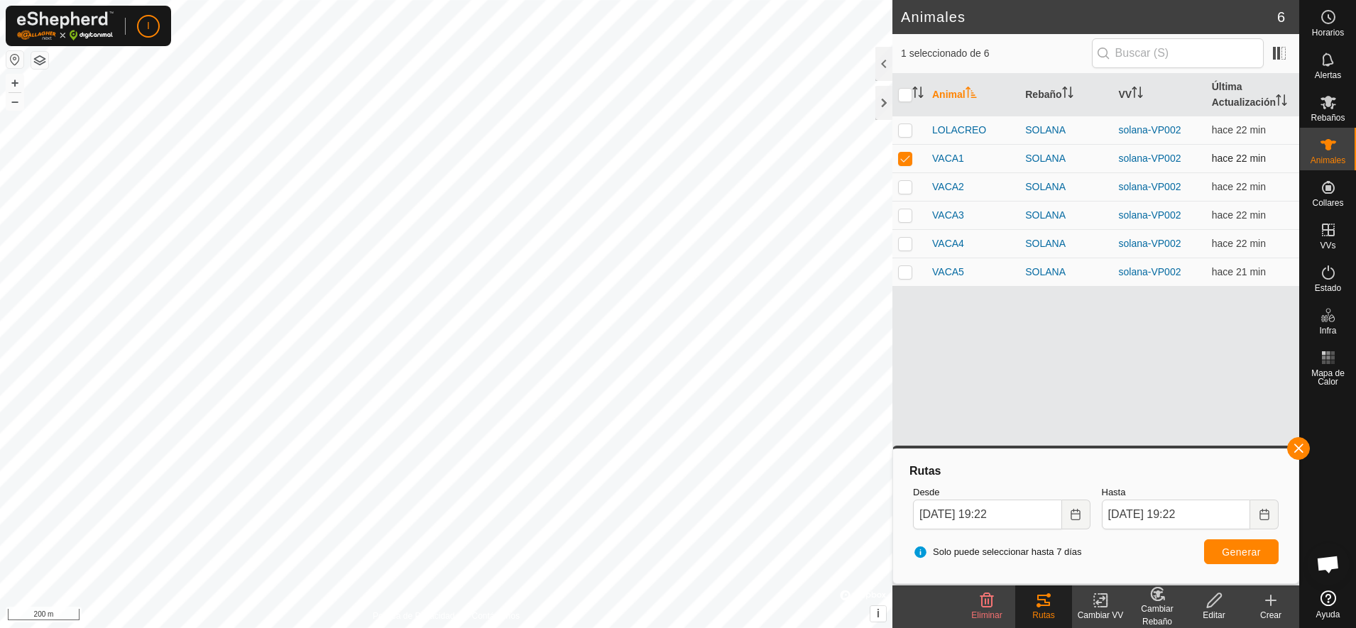
checkbox input "false"
click at [902, 187] on p-checkbox at bounding box center [905, 186] width 14 height 11
click at [1250, 553] on span "Generar" at bounding box center [1240, 551] width 39 height 11
click at [904, 186] on p-checkbox at bounding box center [905, 186] width 14 height 11
checkbox input "false"
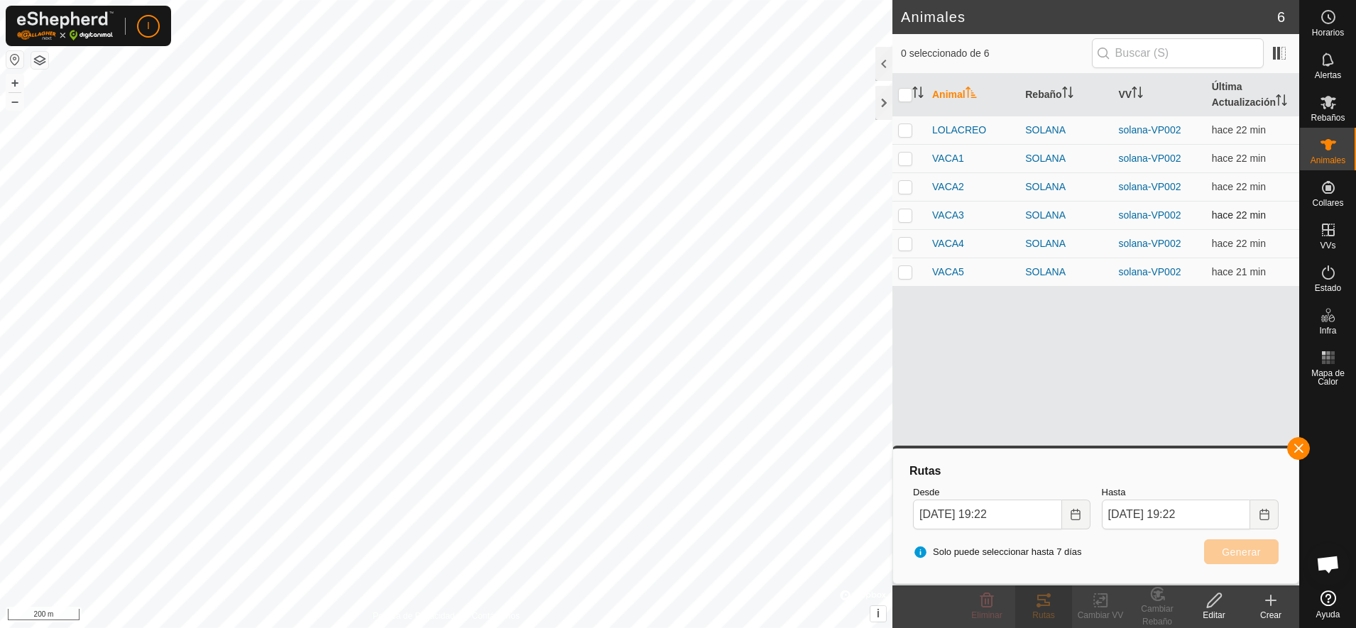
click at [903, 221] on td at bounding box center [909, 215] width 34 height 28
checkbox input "true"
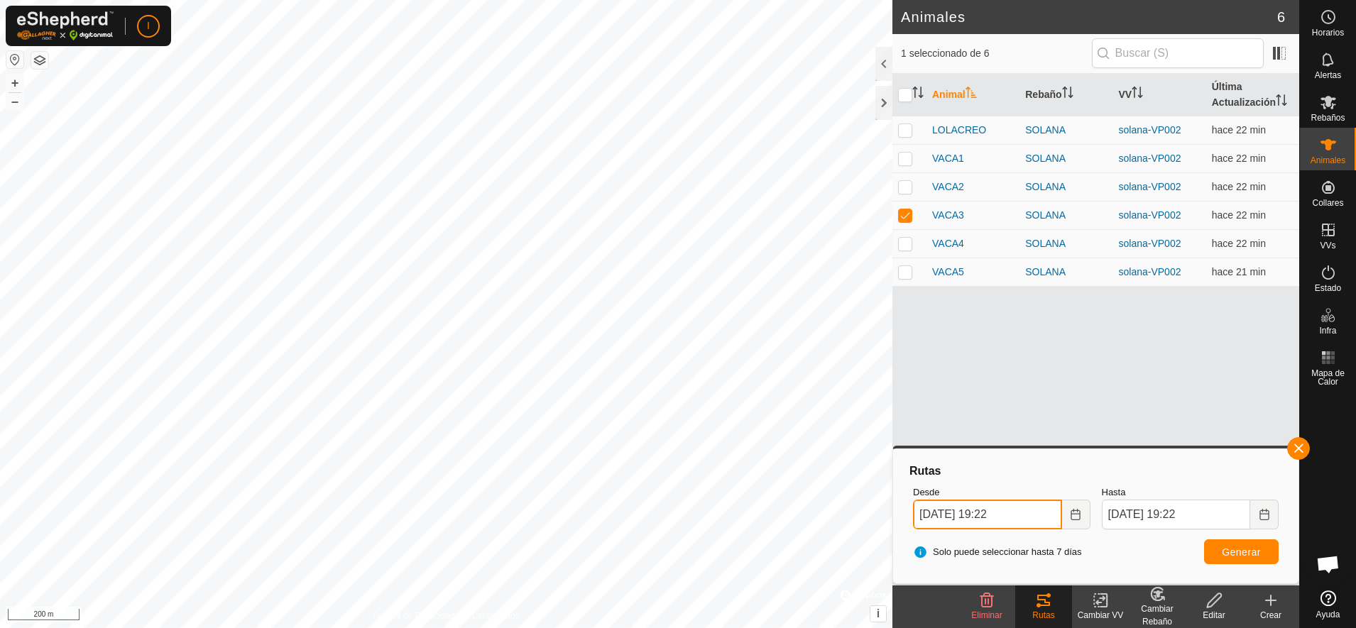
click at [1033, 514] on input "[DATE] 19:22" at bounding box center [987, 515] width 149 height 30
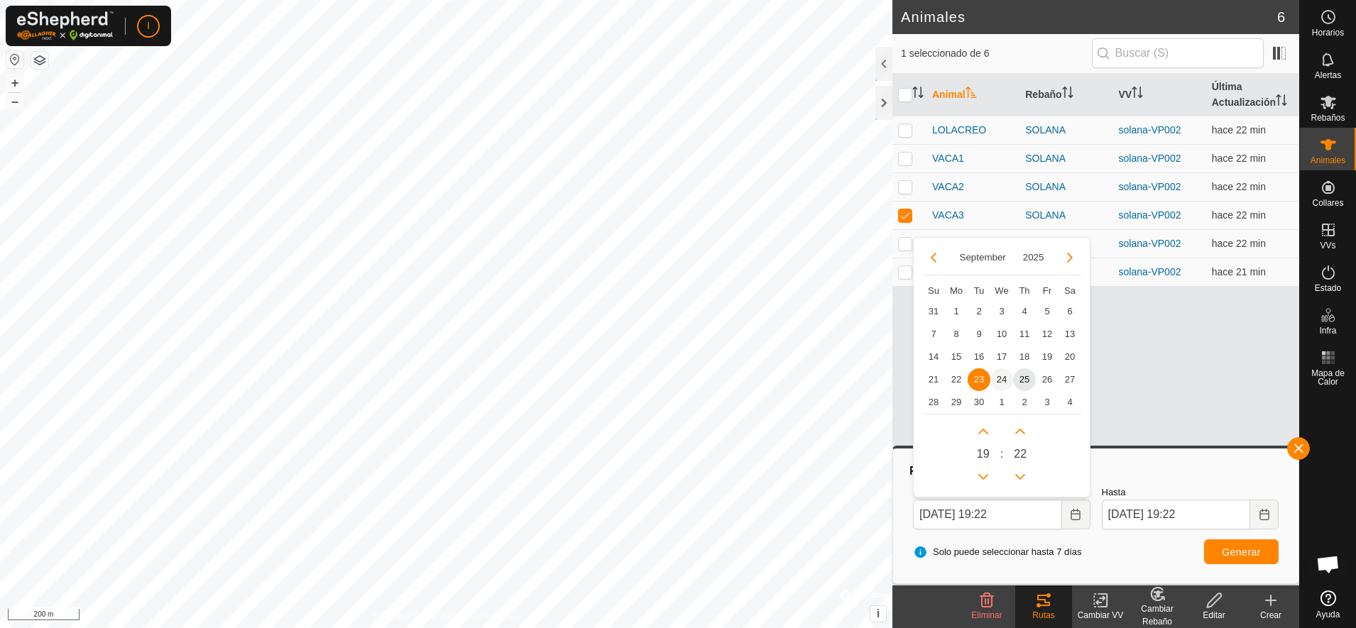
click at [1003, 378] on span "24" at bounding box center [1001, 379] width 23 height 23
type input "[DATE] 19:22"
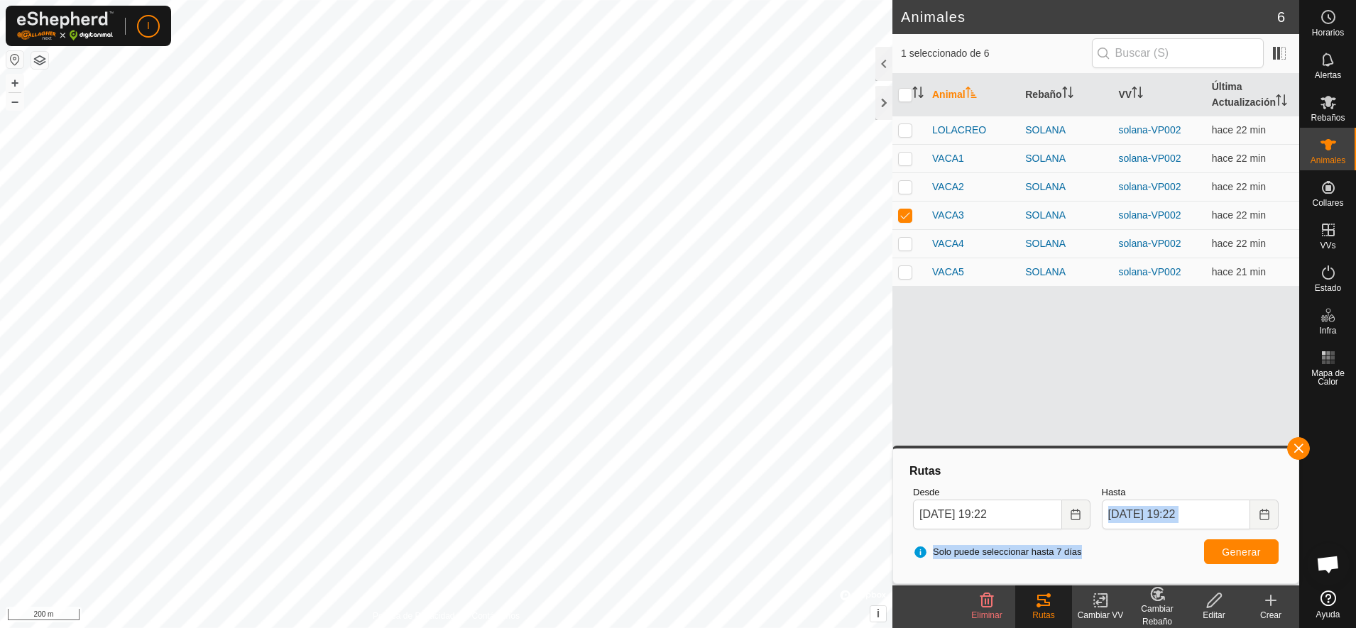
drag, startPoint x: 1247, startPoint y: 533, endPoint x: 1243, endPoint y: 550, distance: 17.4
click at [1243, 550] on div "Rutas Desde [DATE] 19:22 Hasta [DATE] 19:22 Solo puede seleccionar hasta 7 [PER…" at bounding box center [1095, 515] width 394 height 123
click at [1243, 552] on span "Generar" at bounding box center [1240, 551] width 39 height 11
click at [910, 136] on td at bounding box center [909, 130] width 34 height 28
checkbox input "true"
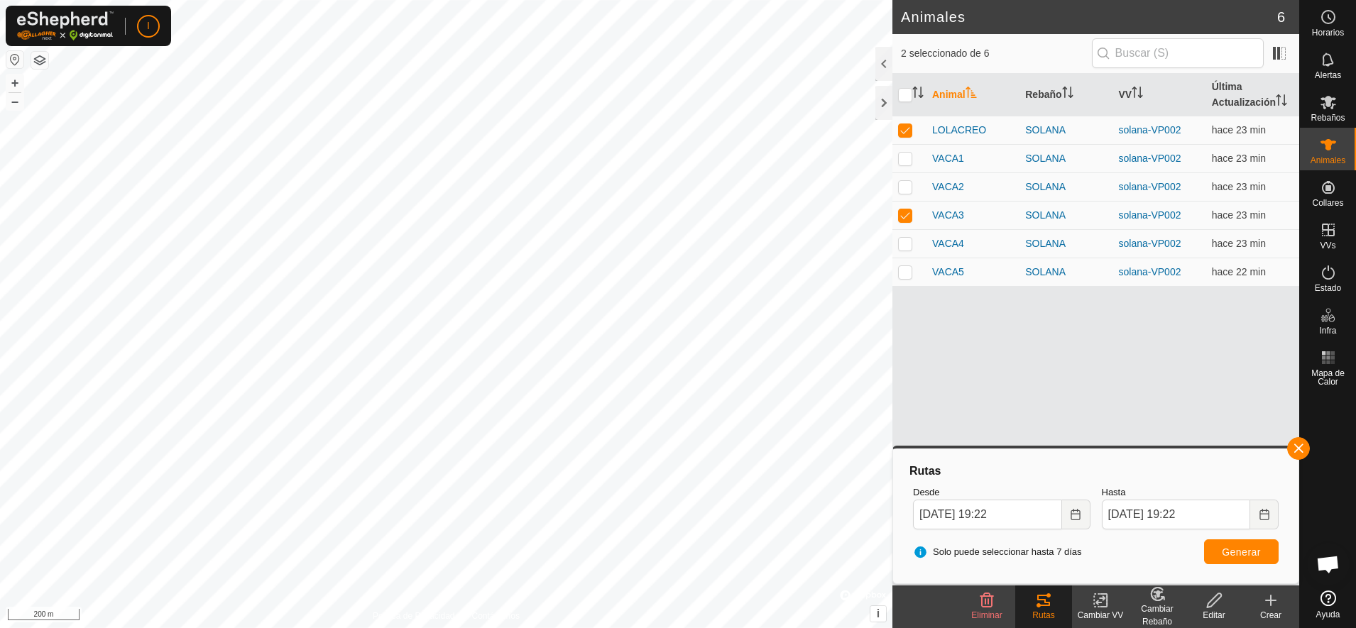
click at [1307, 473] on div at bounding box center [1327, 488] width 56 height 193
click at [906, 215] on p-checkbox at bounding box center [905, 214] width 14 height 11
checkbox input "false"
click at [1240, 551] on span "Generar" at bounding box center [1240, 551] width 39 height 11
click at [1078, 515] on icon "Choose Date" at bounding box center [1075, 514] width 11 height 11
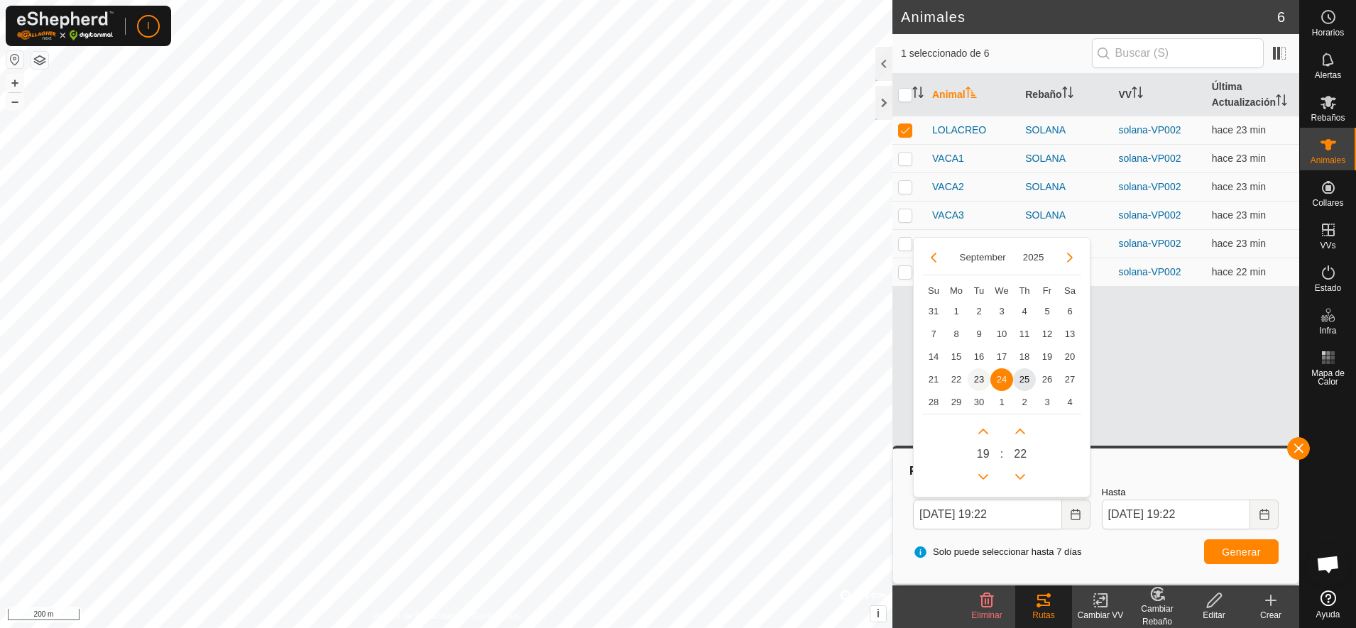
click at [974, 379] on span "23" at bounding box center [978, 379] width 23 height 23
type input "[DATE] 19:22"
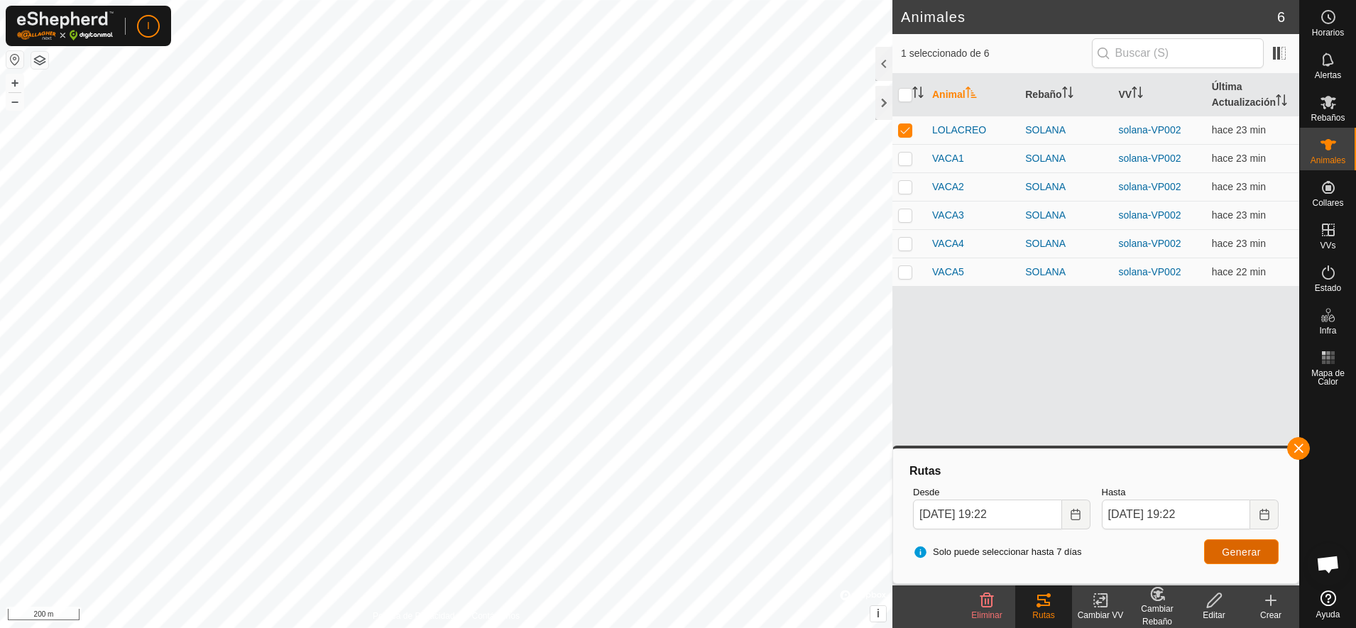
click at [1233, 550] on span "Generar" at bounding box center [1240, 551] width 39 height 11
click at [903, 131] on p-checkbox at bounding box center [905, 129] width 14 height 11
checkbox input "false"
click at [906, 165] on td at bounding box center [909, 158] width 34 height 28
click at [1241, 552] on span "Generar" at bounding box center [1240, 551] width 39 height 11
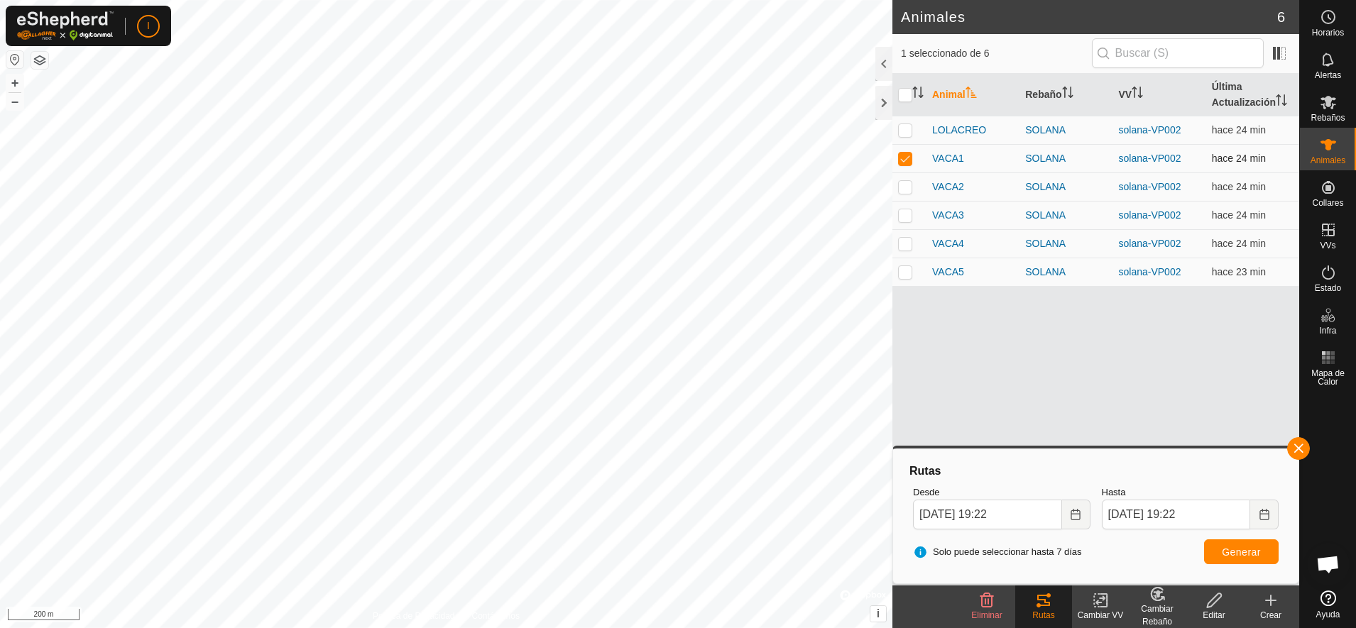
click at [908, 157] on p-checkbox at bounding box center [905, 158] width 14 height 11
checkbox input "false"
click at [903, 188] on p-checkbox at bounding box center [905, 186] width 14 height 11
click at [1234, 549] on span "Generar" at bounding box center [1240, 551] width 39 height 11
click at [905, 185] on p-checkbox at bounding box center [905, 186] width 14 height 11
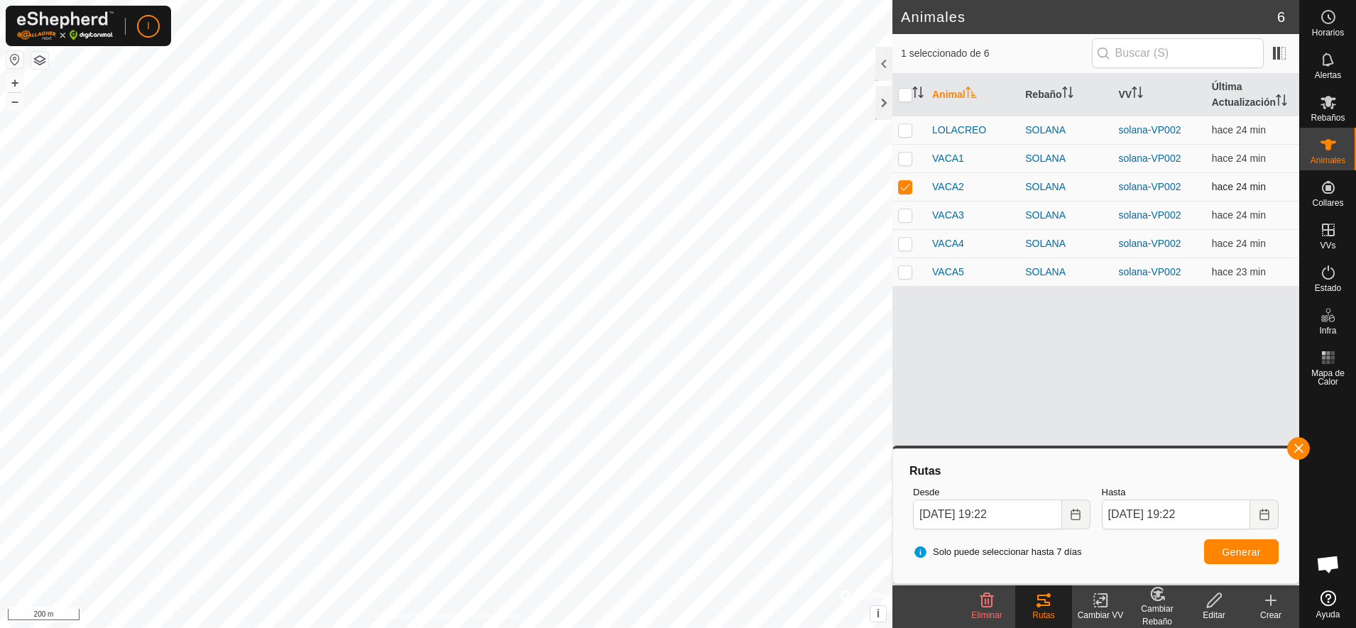
checkbox input "false"
click at [904, 214] on p-checkbox at bounding box center [905, 214] width 14 height 11
click at [1236, 550] on span "Generar" at bounding box center [1240, 551] width 39 height 11
click at [908, 215] on p-checkbox at bounding box center [905, 214] width 14 height 11
checkbox input "false"
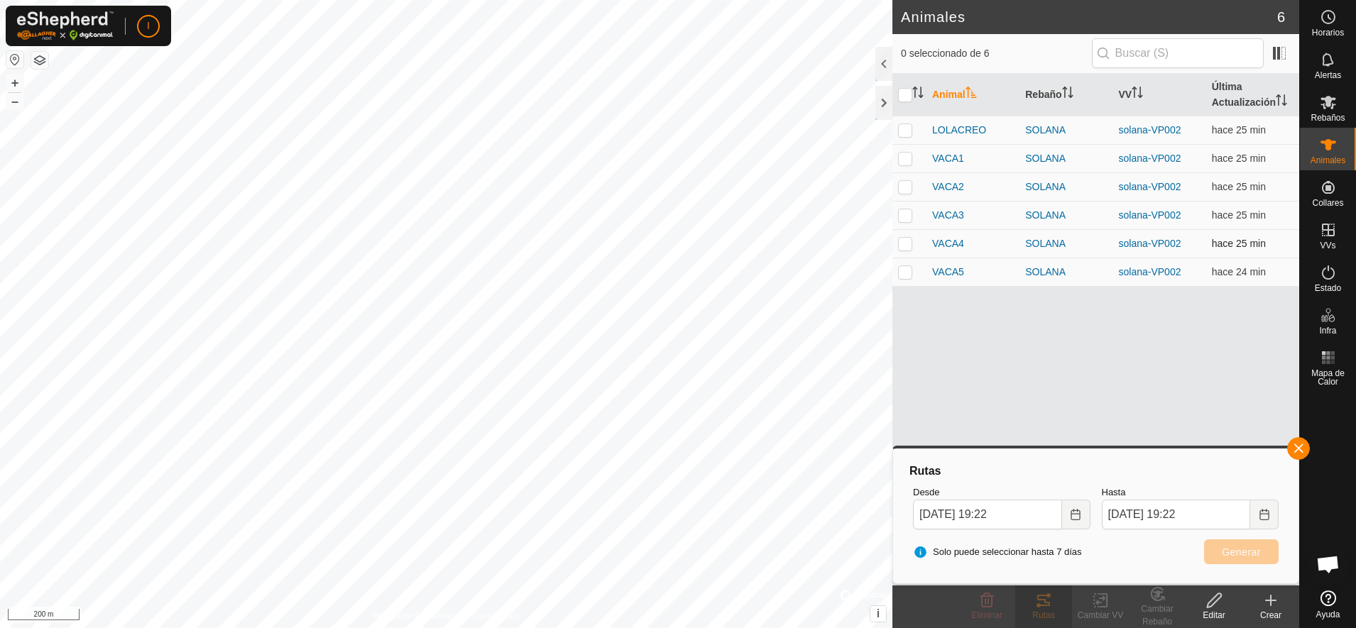
click at [904, 242] on p-checkbox at bounding box center [905, 243] width 14 height 11
click at [1247, 550] on span "Generar" at bounding box center [1240, 551] width 39 height 11
click at [906, 243] on p-checkbox at bounding box center [905, 243] width 14 height 11
checkbox input "false"
click at [905, 277] on p-checkbox at bounding box center [905, 271] width 14 height 11
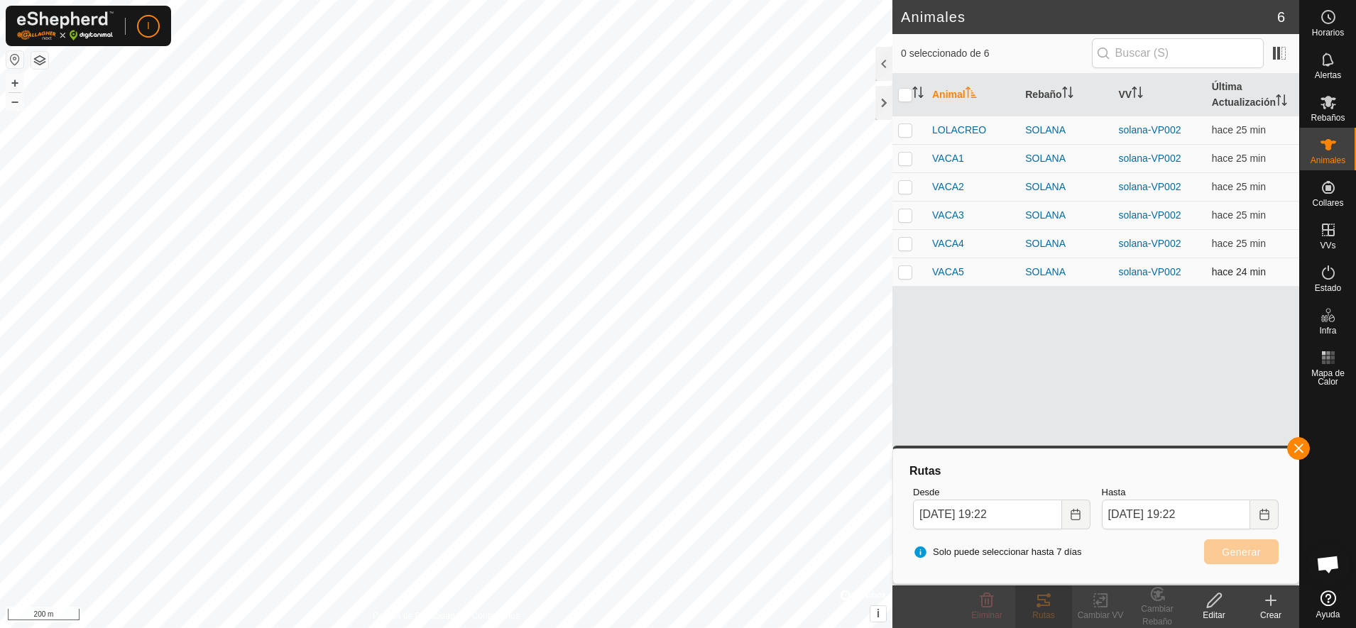
checkbox input "true"
click at [1228, 544] on button "Generar" at bounding box center [1241, 551] width 75 height 25
click at [903, 131] on p-checkbox at bounding box center [905, 129] width 14 height 11
checkbox input "true"
click at [904, 271] on p-checkbox at bounding box center [905, 271] width 14 height 11
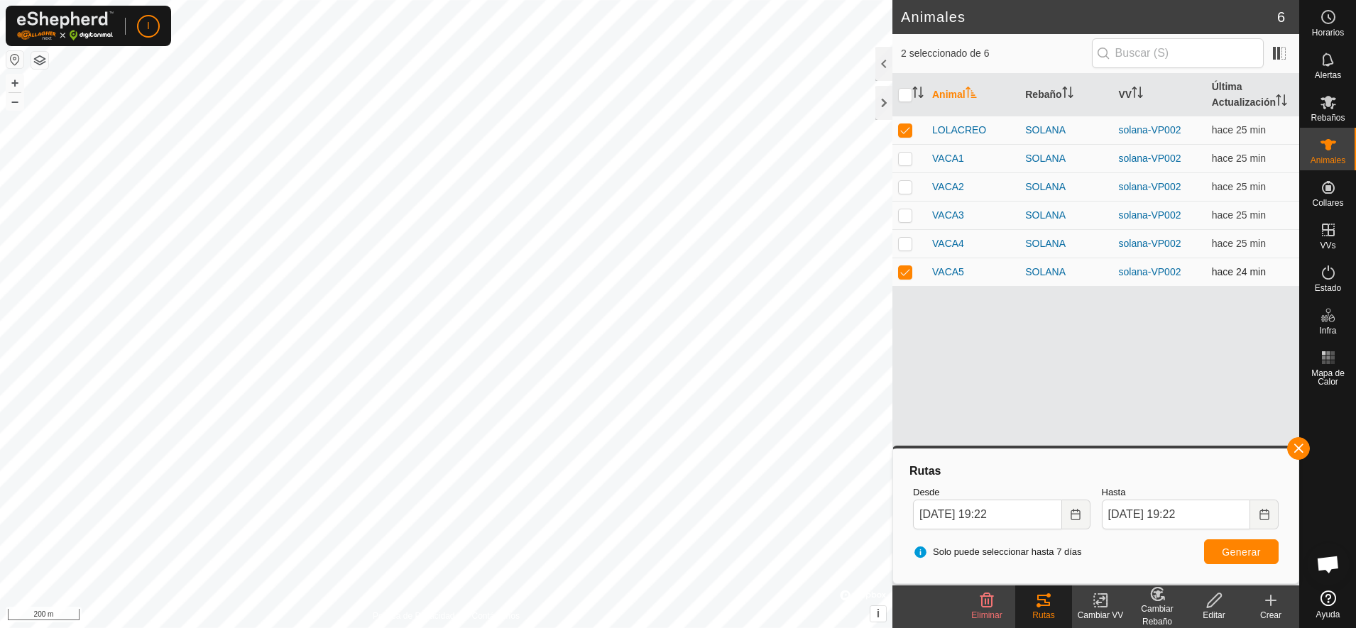
checkbox input "false"
click at [1239, 553] on span "Generar" at bounding box center [1240, 551] width 39 height 11
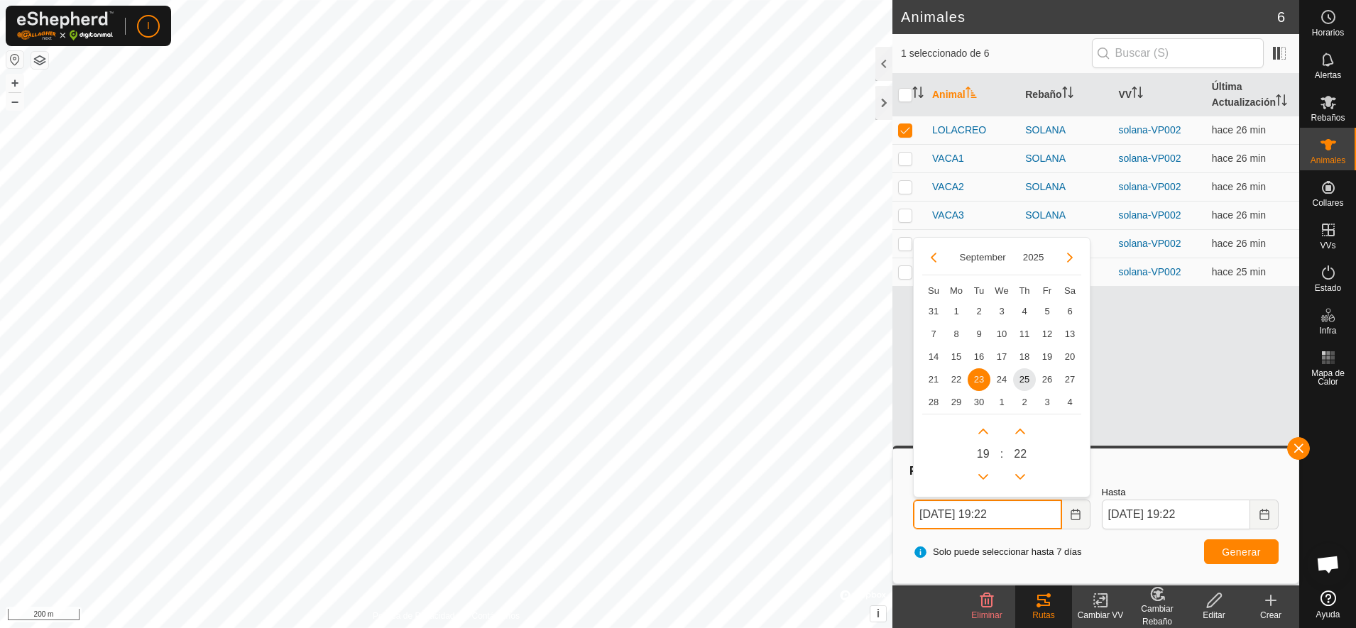
click at [1030, 520] on input "[DATE] 19:22" at bounding box center [987, 515] width 149 height 30
click at [930, 331] on span "7" at bounding box center [933, 334] width 23 height 23
type input "[DATE] 19:22"
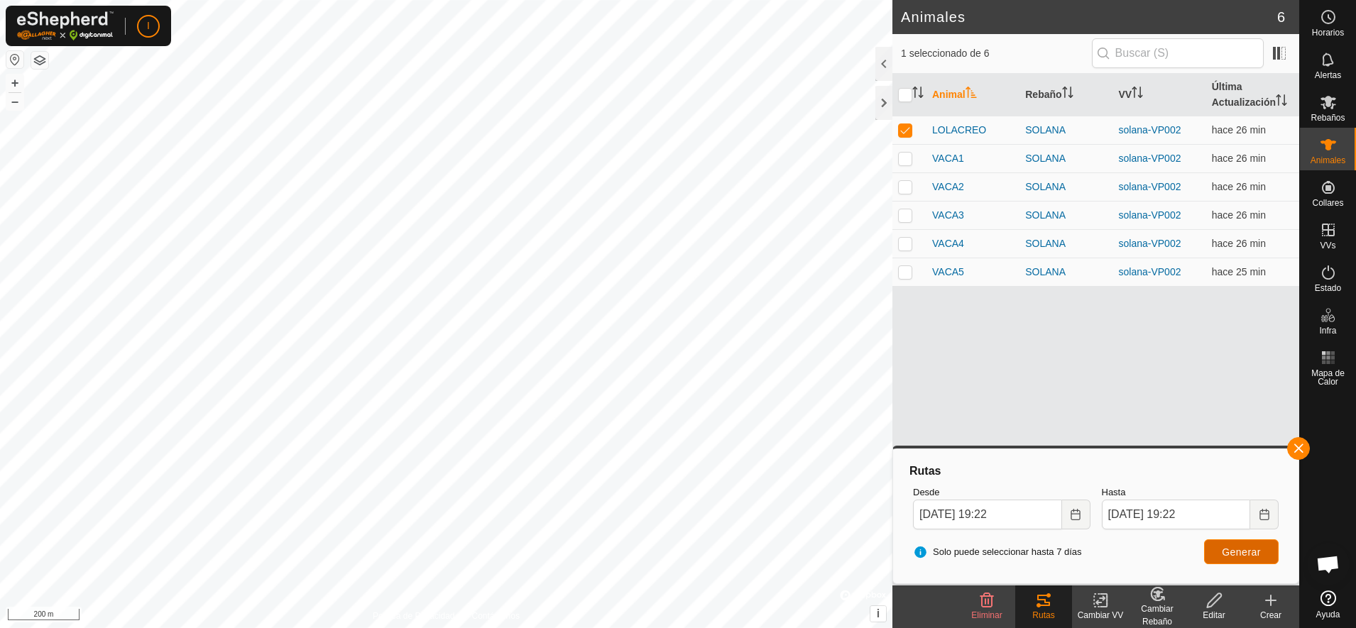
click at [1253, 546] on span "Generar" at bounding box center [1240, 551] width 39 height 11
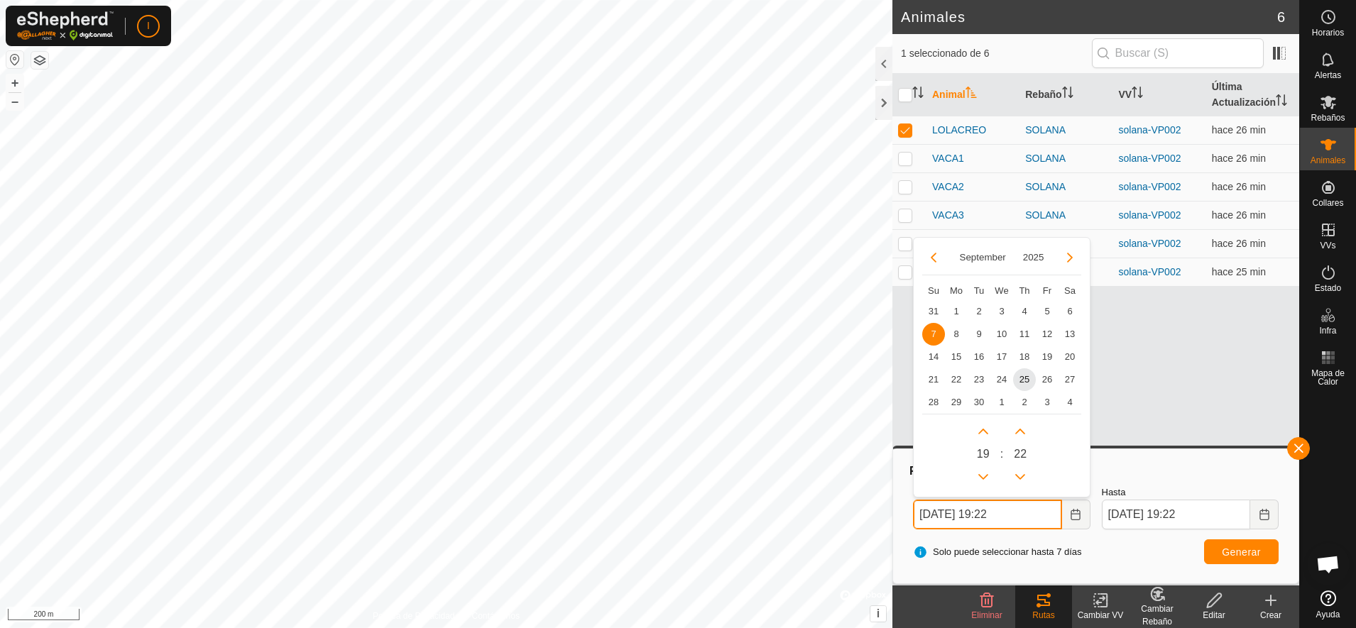
click at [1028, 515] on input "[DATE] 19:22" at bounding box center [987, 515] width 149 height 30
click at [928, 356] on span "14" at bounding box center [933, 357] width 23 height 23
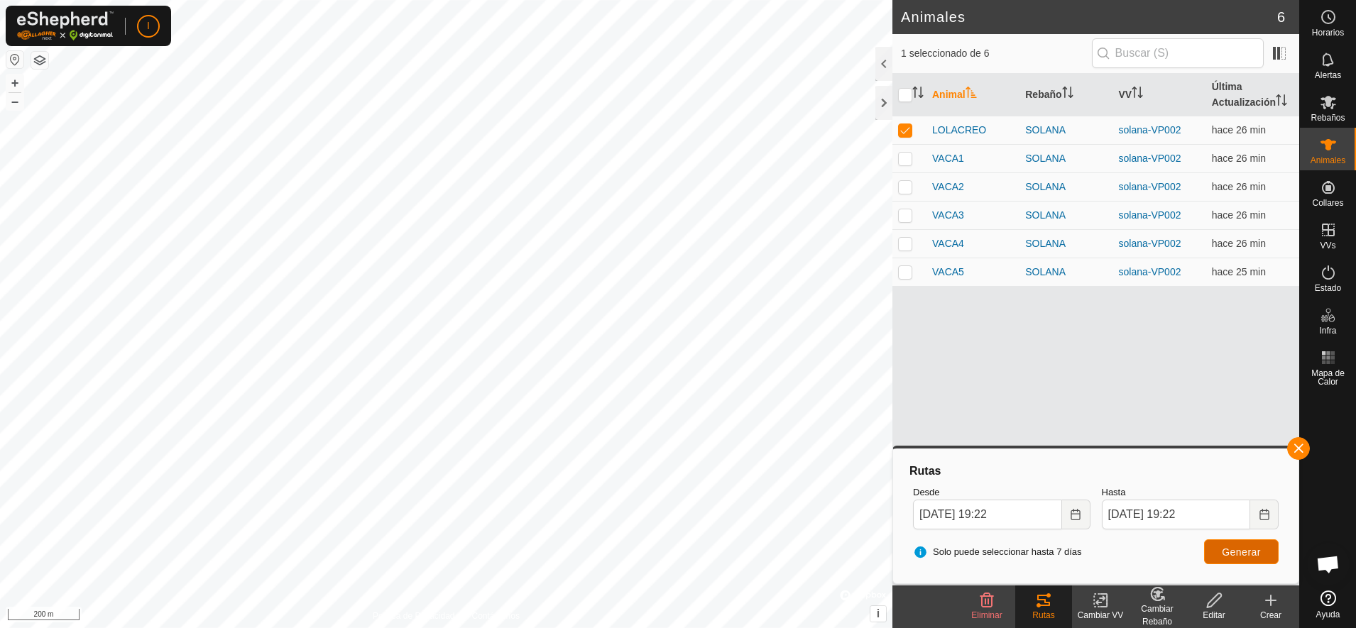
click at [1246, 544] on button "Generar" at bounding box center [1241, 551] width 75 height 25
click at [1233, 515] on input "[DATE] 19:22" at bounding box center [1175, 515] width 149 height 30
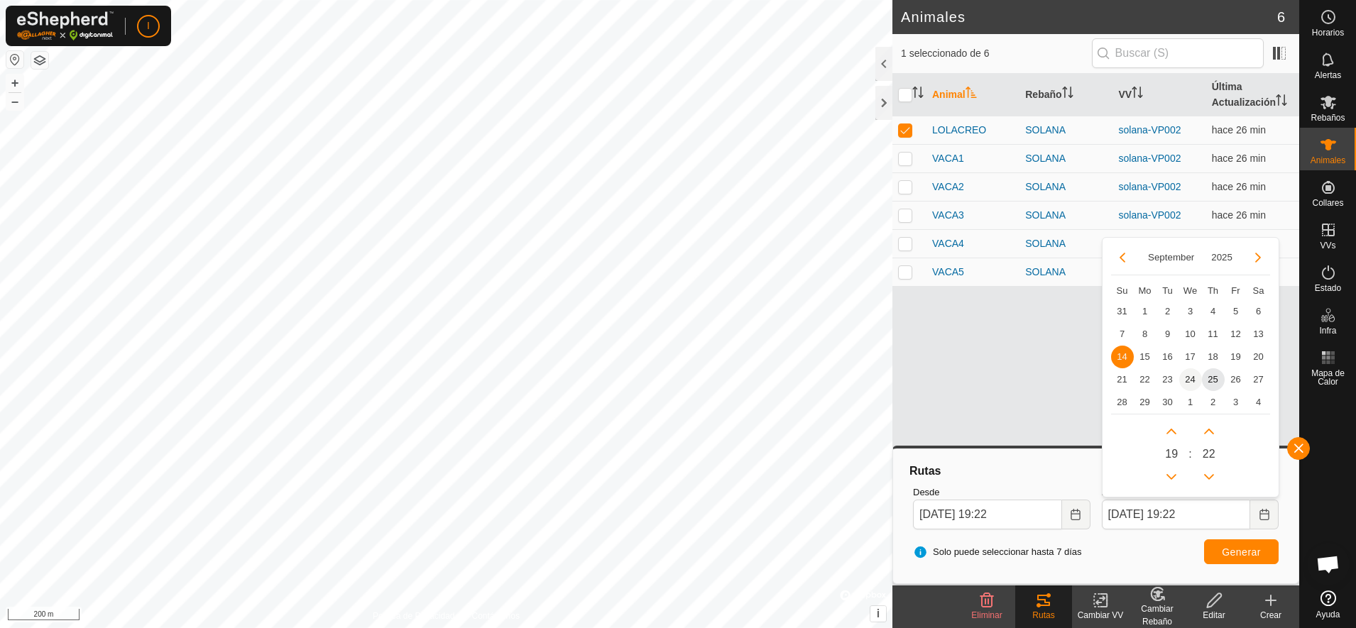
click at [1189, 380] on span "24" at bounding box center [1190, 379] width 23 height 23
type input "[DATE] 19:22"
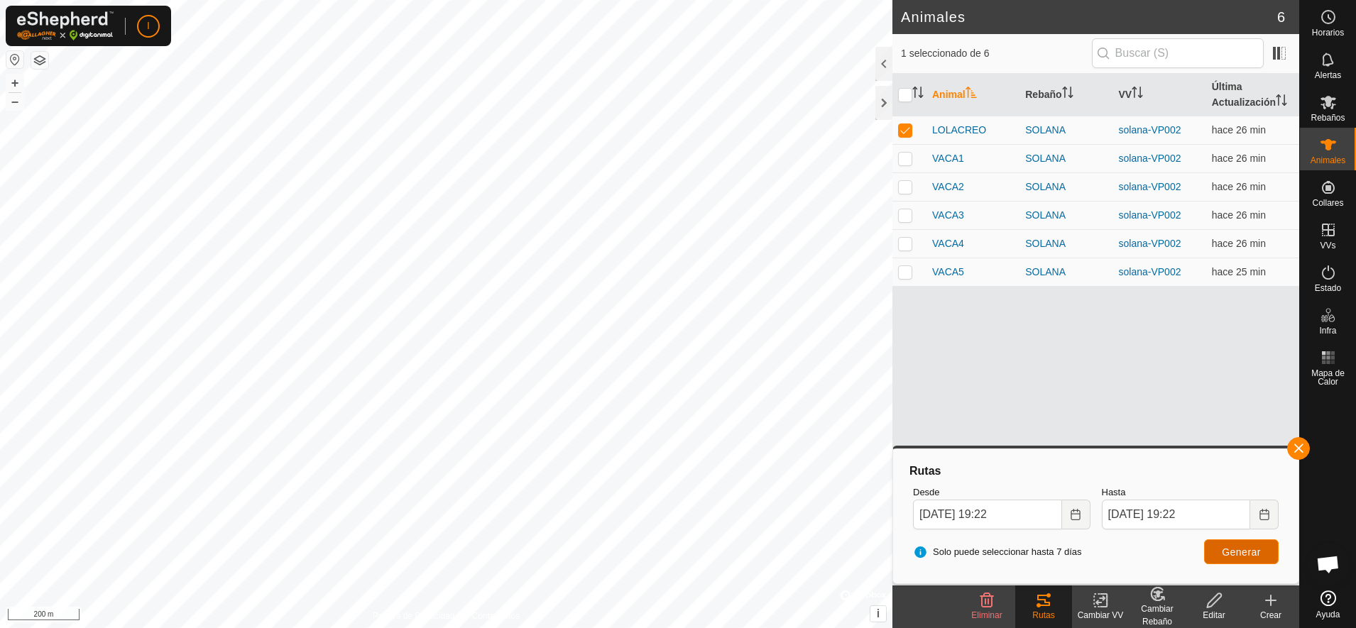
click at [1239, 553] on span "Generar" at bounding box center [1240, 551] width 39 height 11
click at [906, 128] on p-checkbox at bounding box center [905, 129] width 14 height 11
checkbox input "false"
click at [906, 159] on p-checkbox at bounding box center [905, 158] width 14 height 11
click at [1238, 550] on span "Generar" at bounding box center [1240, 551] width 39 height 11
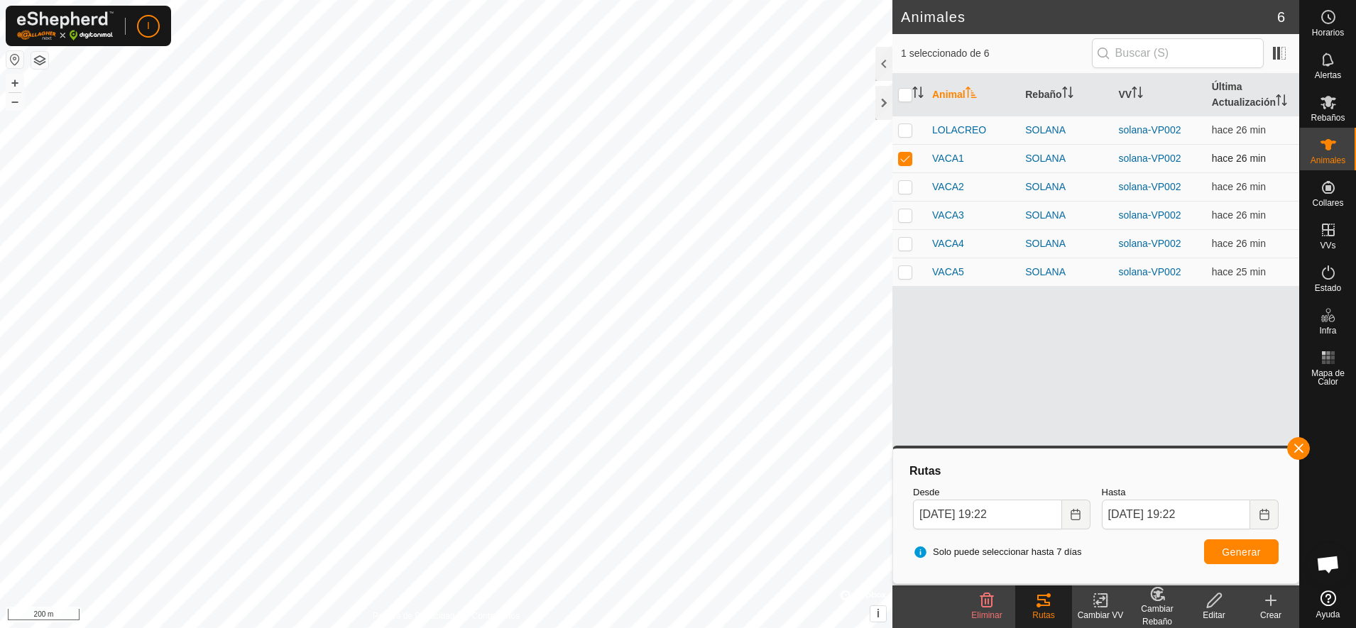
click at [904, 159] on p-checkbox at bounding box center [905, 158] width 14 height 11
checkbox input "false"
click at [906, 191] on p-checkbox at bounding box center [905, 186] width 14 height 11
checkbox input "true"
click at [1238, 559] on button "Generar" at bounding box center [1241, 551] width 75 height 25
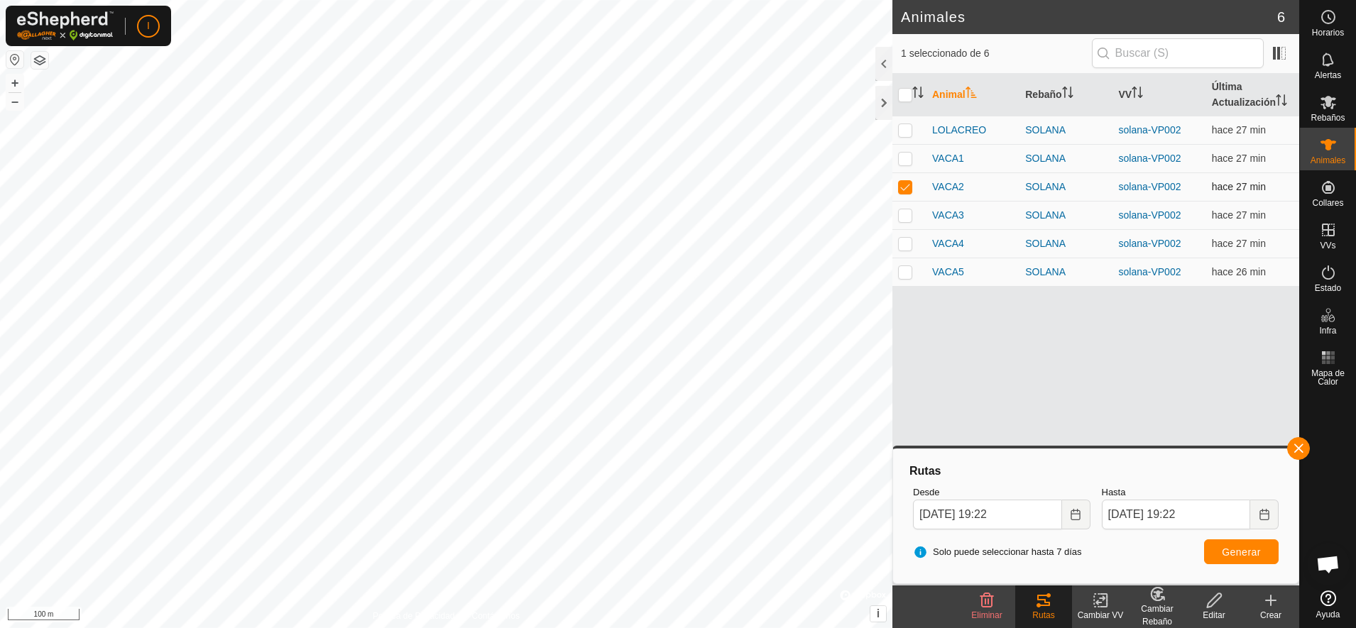
click at [903, 184] on p-checkbox at bounding box center [905, 186] width 14 height 11
checkbox input "false"
click at [901, 221] on td at bounding box center [909, 215] width 34 height 28
click at [1242, 551] on span "Generar" at bounding box center [1240, 551] width 39 height 11
click at [901, 215] on p-checkbox at bounding box center [905, 214] width 14 height 11
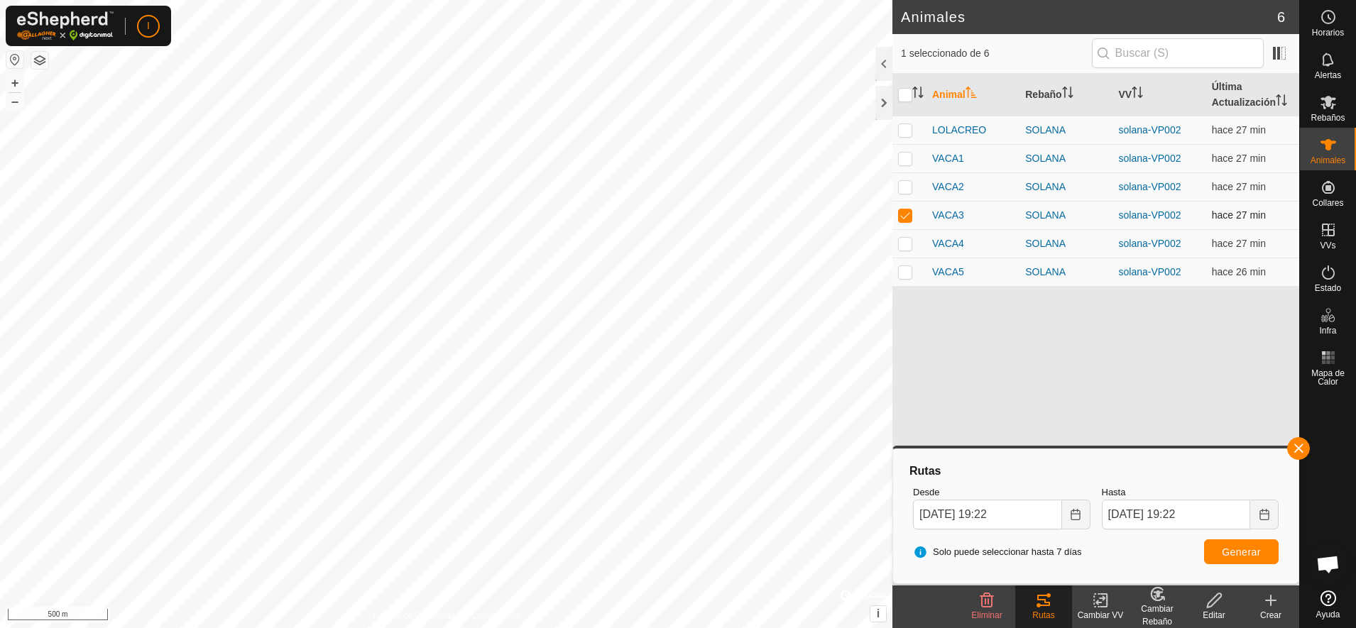
checkbox input "false"
click at [904, 241] on p-checkbox at bounding box center [905, 243] width 14 height 11
click at [1255, 552] on span "Generar" at bounding box center [1240, 551] width 39 height 11
click at [899, 243] on p-checkbox at bounding box center [905, 243] width 14 height 11
checkbox input "false"
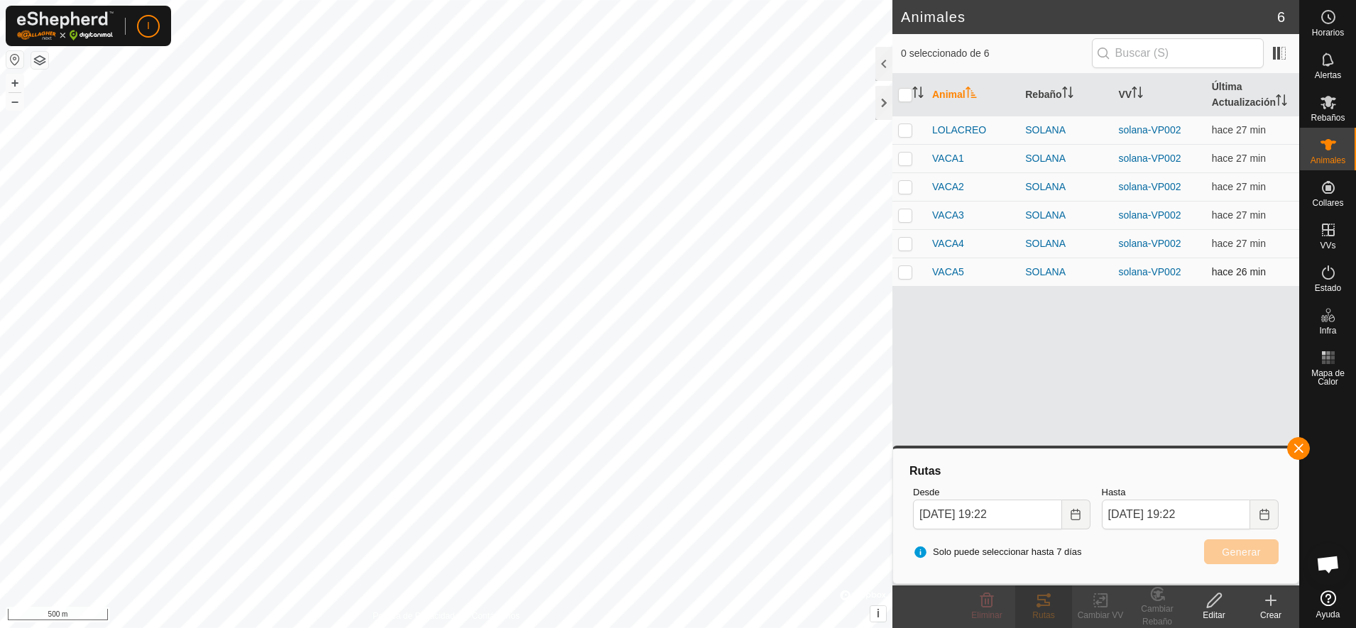
click at [903, 273] on p-checkbox at bounding box center [905, 271] width 14 height 11
checkbox input "true"
click at [1246, 549] on span "Generar" at bounding box center [1240, 551] width 39 height 11
click at [903, 130] on p-checkbox at bounding box center [905, 129] width 14 height 11
checkbox input "true"
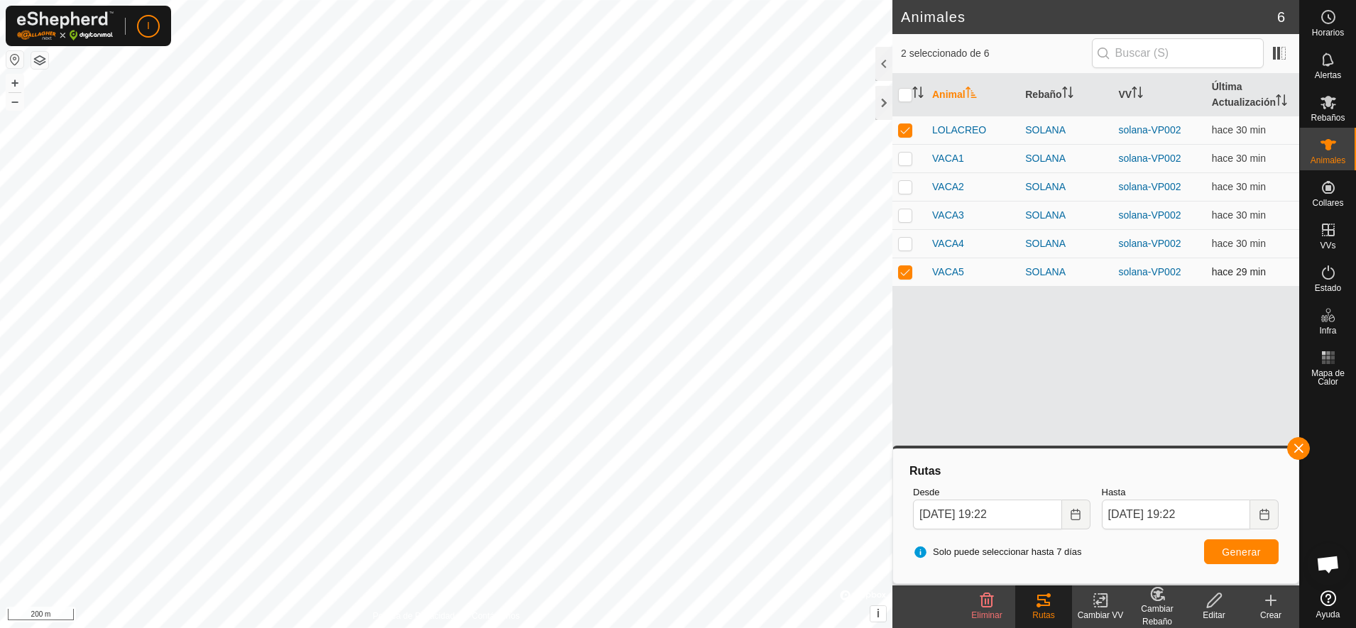
click at [907, 273] on p-checkbox at bounding box center [905, 271] width 14 height 11
checkbox input "false"
click at [1240, 549] on span "Generar" at bounding box center [1240, 551] width 39 height 11
click at [1026, 518] on input "[DATE] 19:22" at bounding box center [987, 515] width 149 height 30
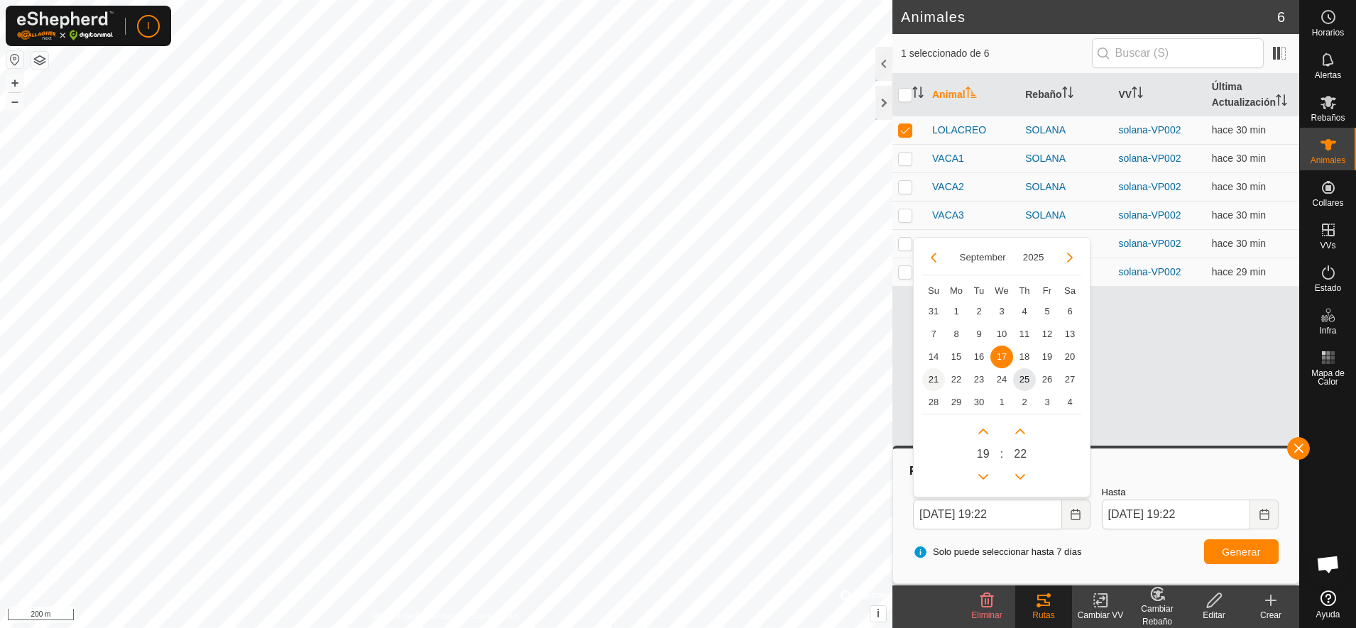
click at [930, 374] on span "21" at bounding box center [933, 379] width 23 height 23
type input "[DATE] 19:22"
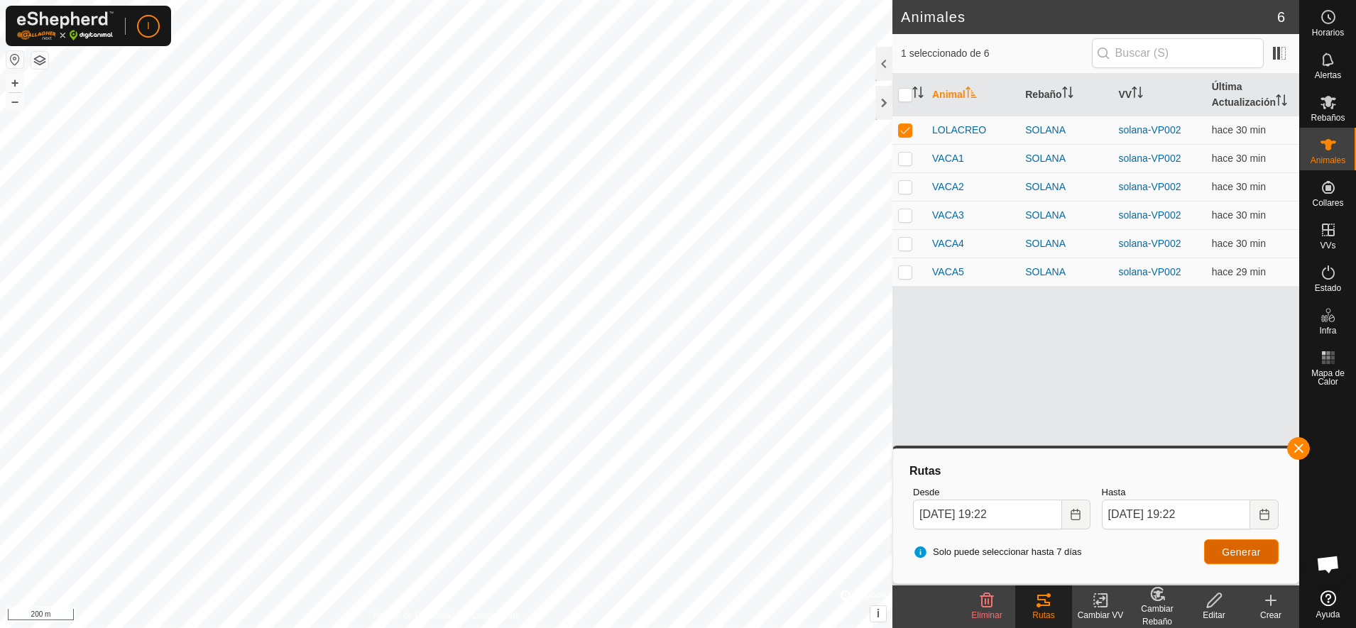
click at [1234, 550] on span "Generar" at bounding box center [1240, 551] width 39 height 11
click at [882, 63] on div at bounding box center [883, 64] width 17 height 34
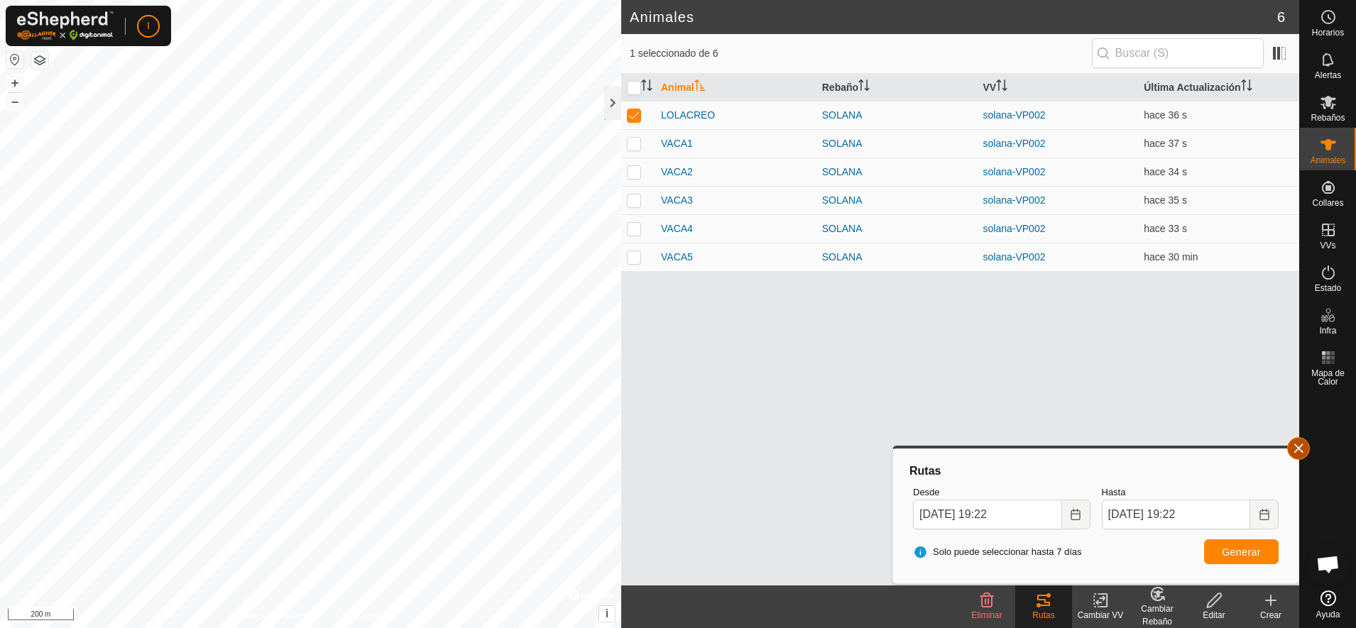
click at [1295, 445] on button "button" at bounding box center [1298, 448] width 23 height 23
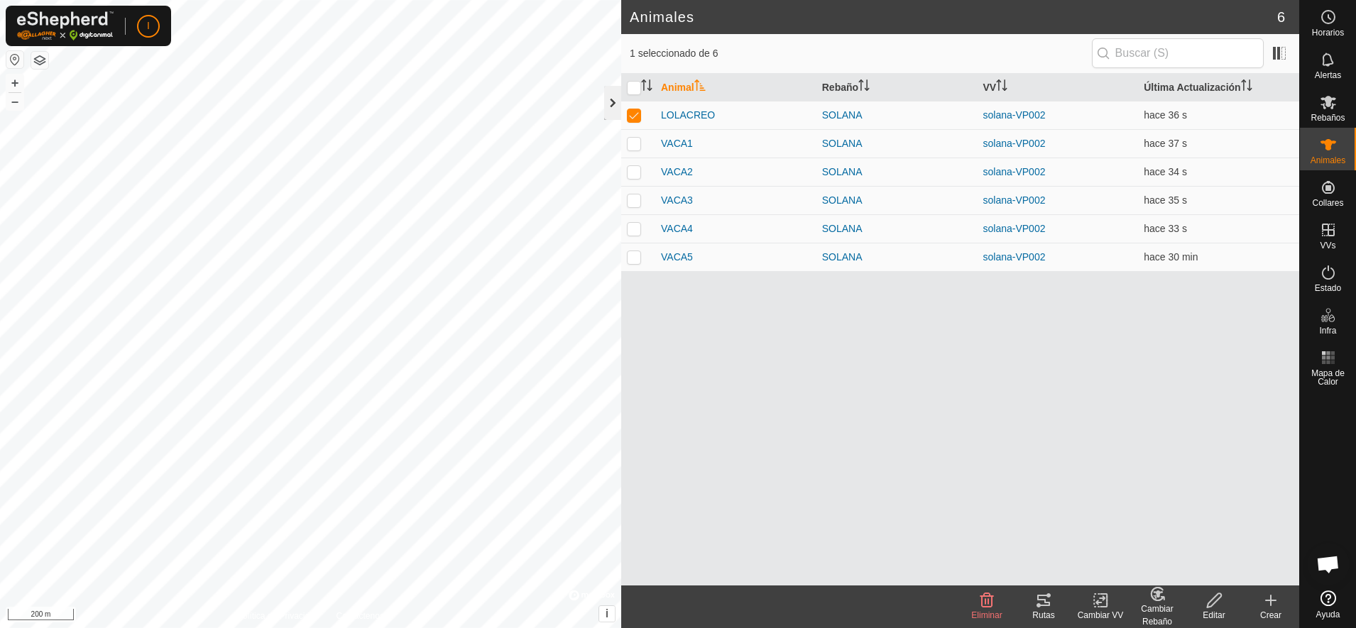
click at [612, 104] on div at bounding box center [612, 103] width 17 height 34
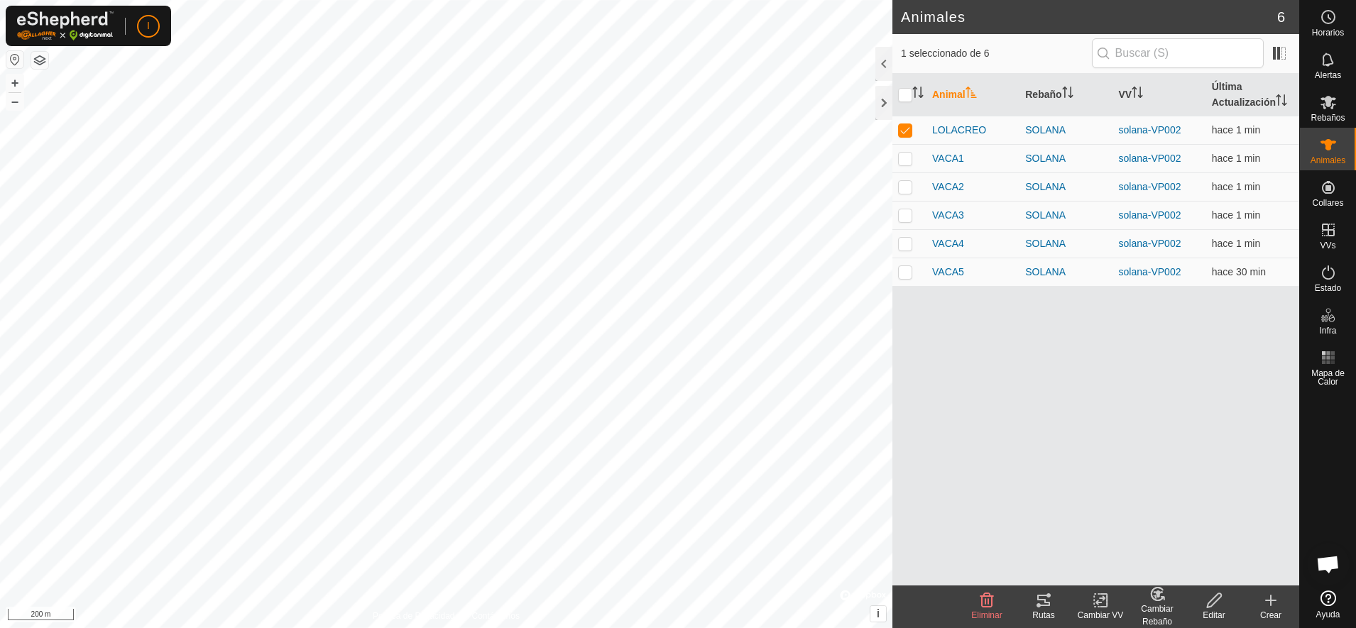
click at [991, 604] on icon at bounding box center [986, 600] width 13 height 14
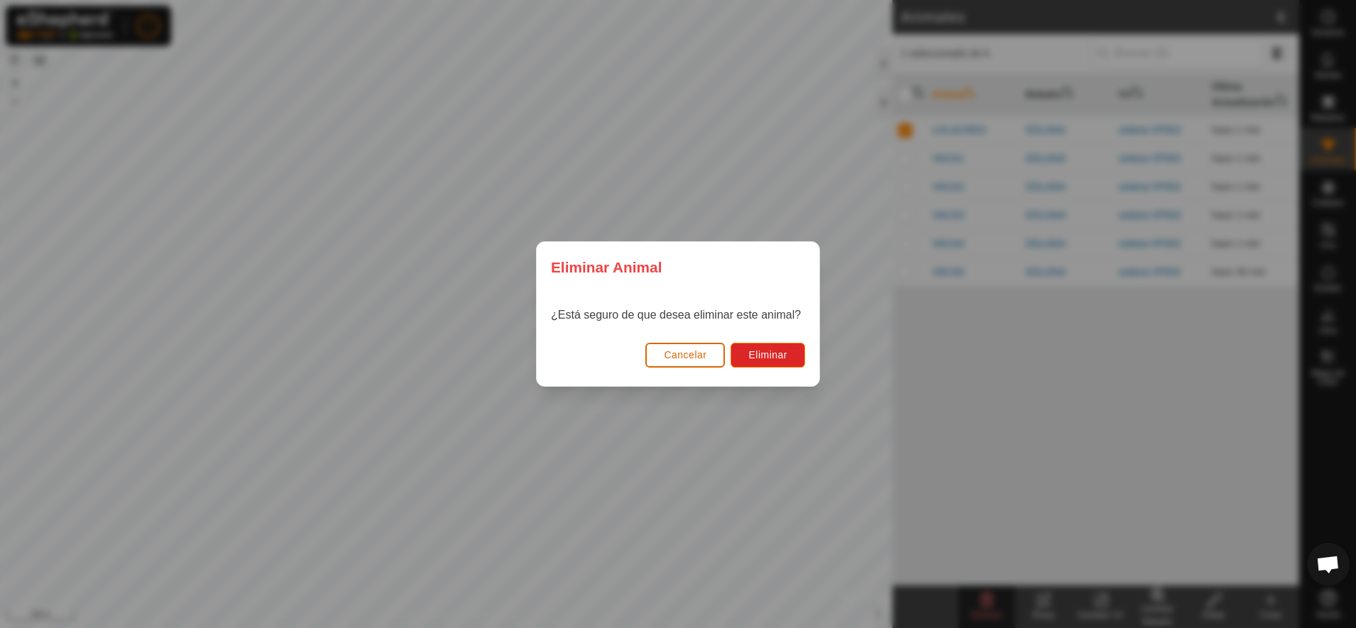
click at [690, 351] on span "Cancelar" at bounding box center [685, 354] width 43 height 11
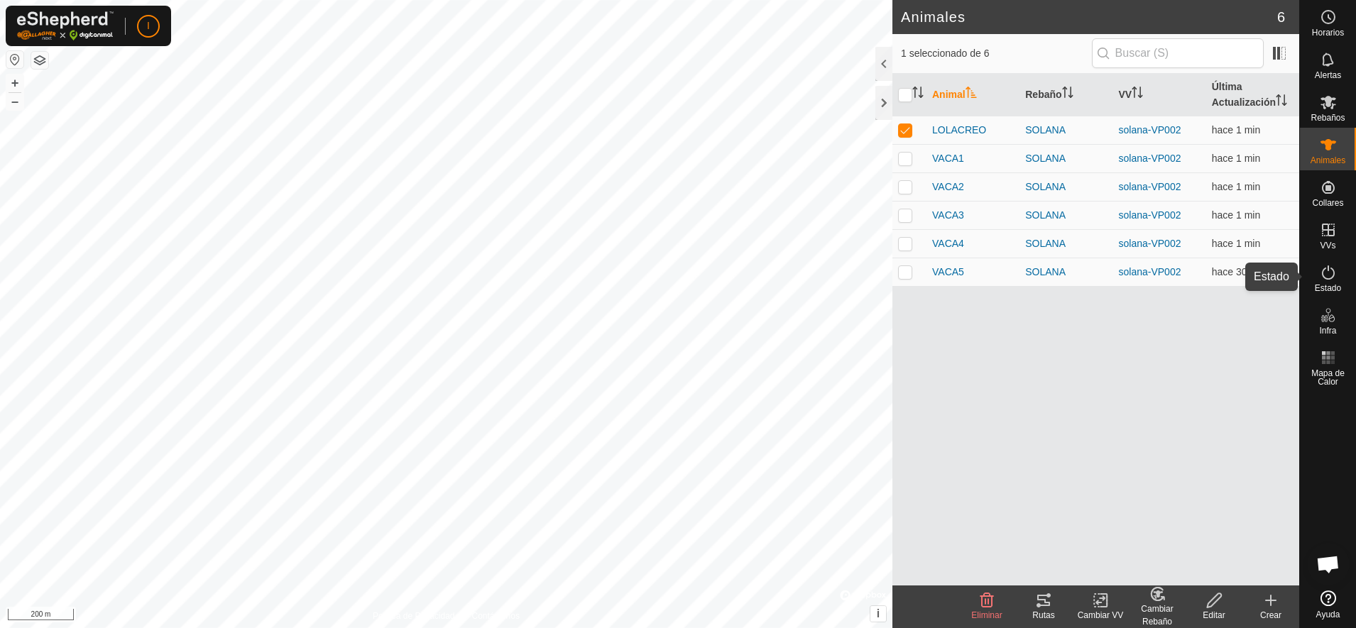
click at [1327, 274] on icon at bounding box center [1327, 272] width 17 height 17
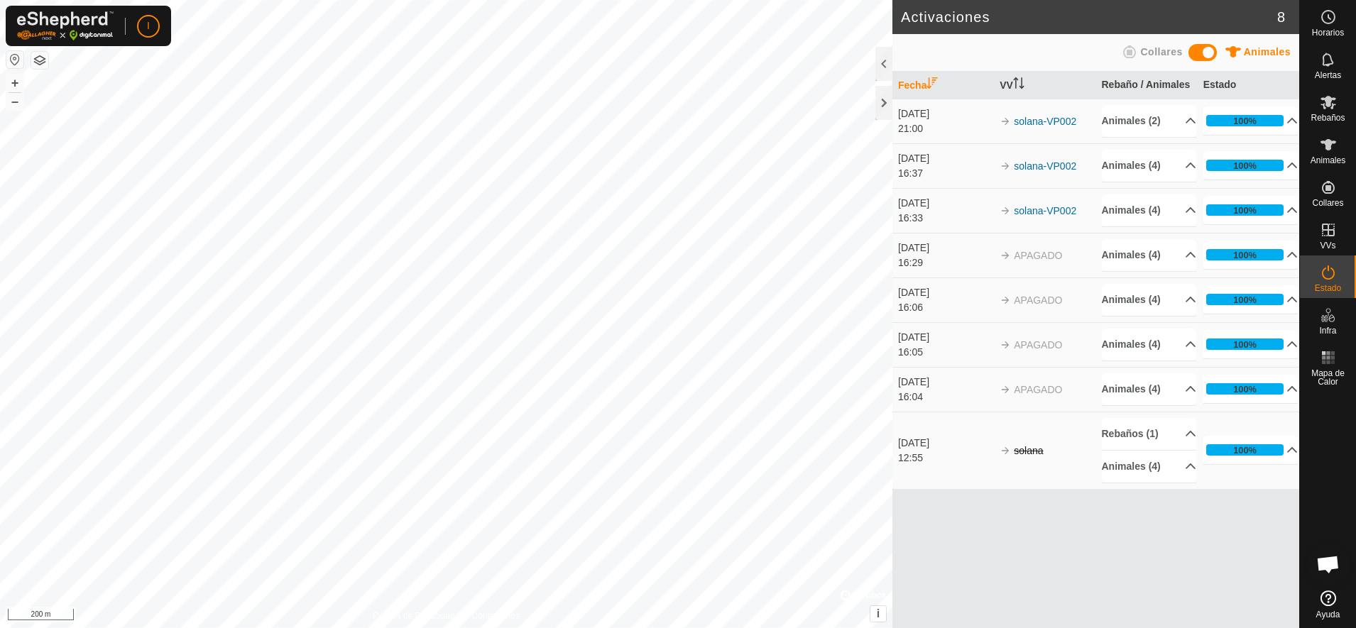
click at [1327, 274] on icon at bounding box center [1327, 272] width 17 height 17
click at [1330, 20] on icon at bounding box center [1327, 17] width 17 height 17
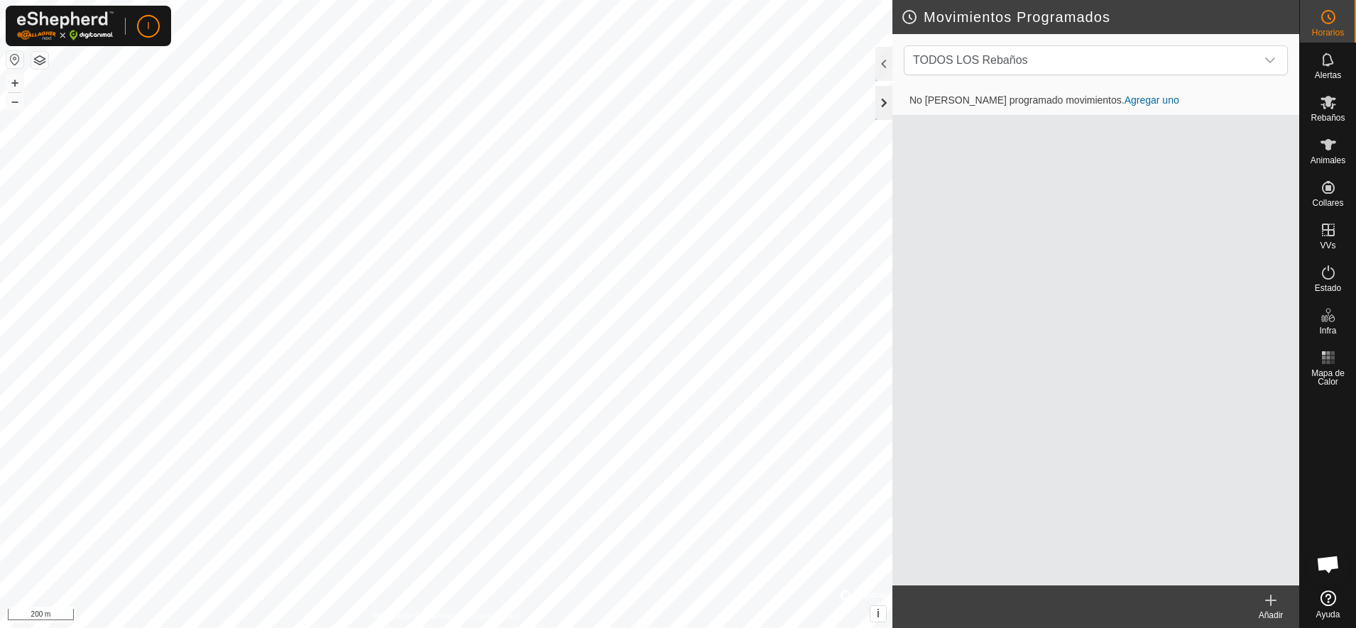
click at [883, 100] on div at bounding box center [883, 103] width 17 height 34
